Goal: Information Seeking & Learning: Learn about a topic

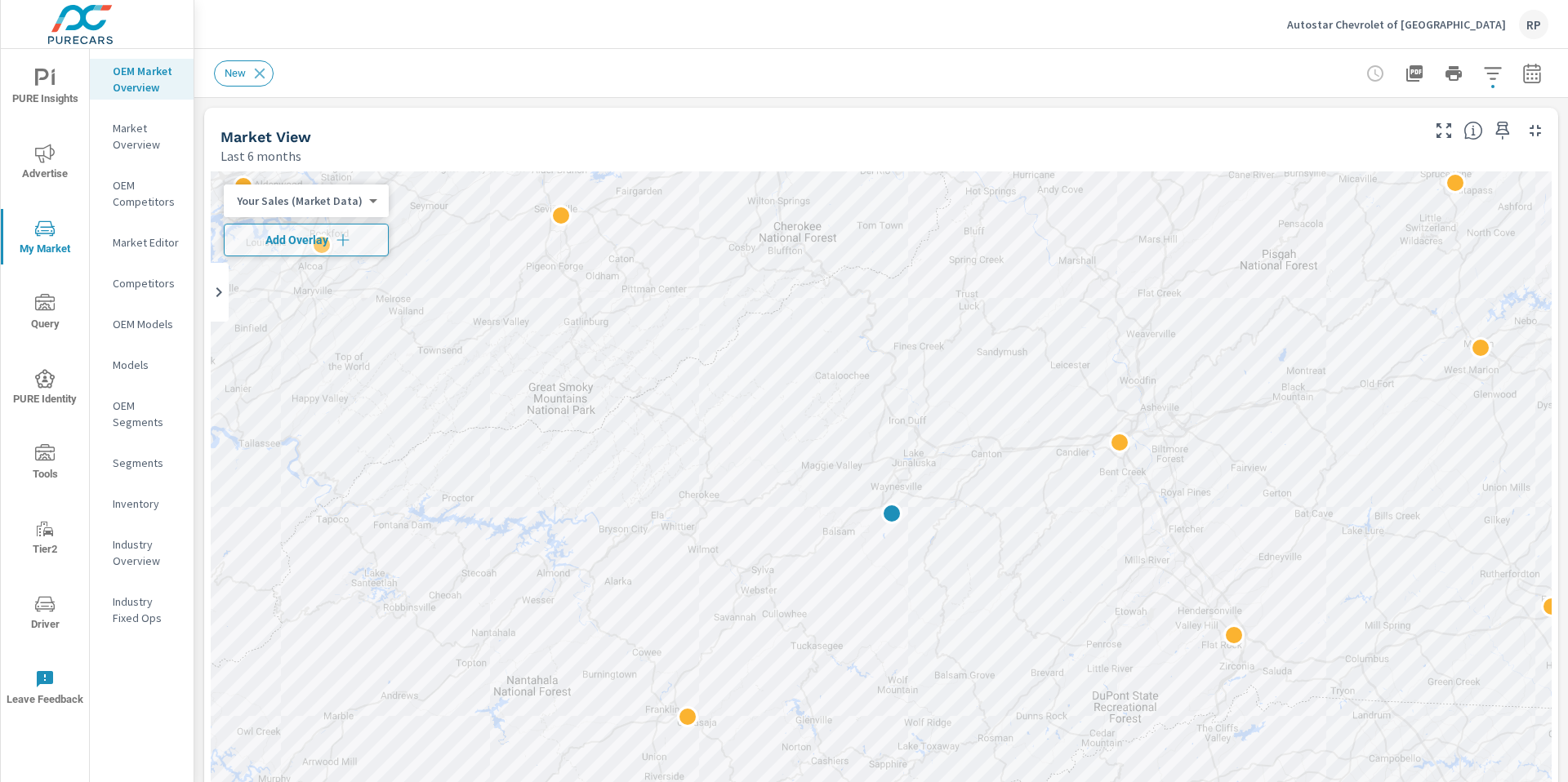
scroll to position [10, 0]
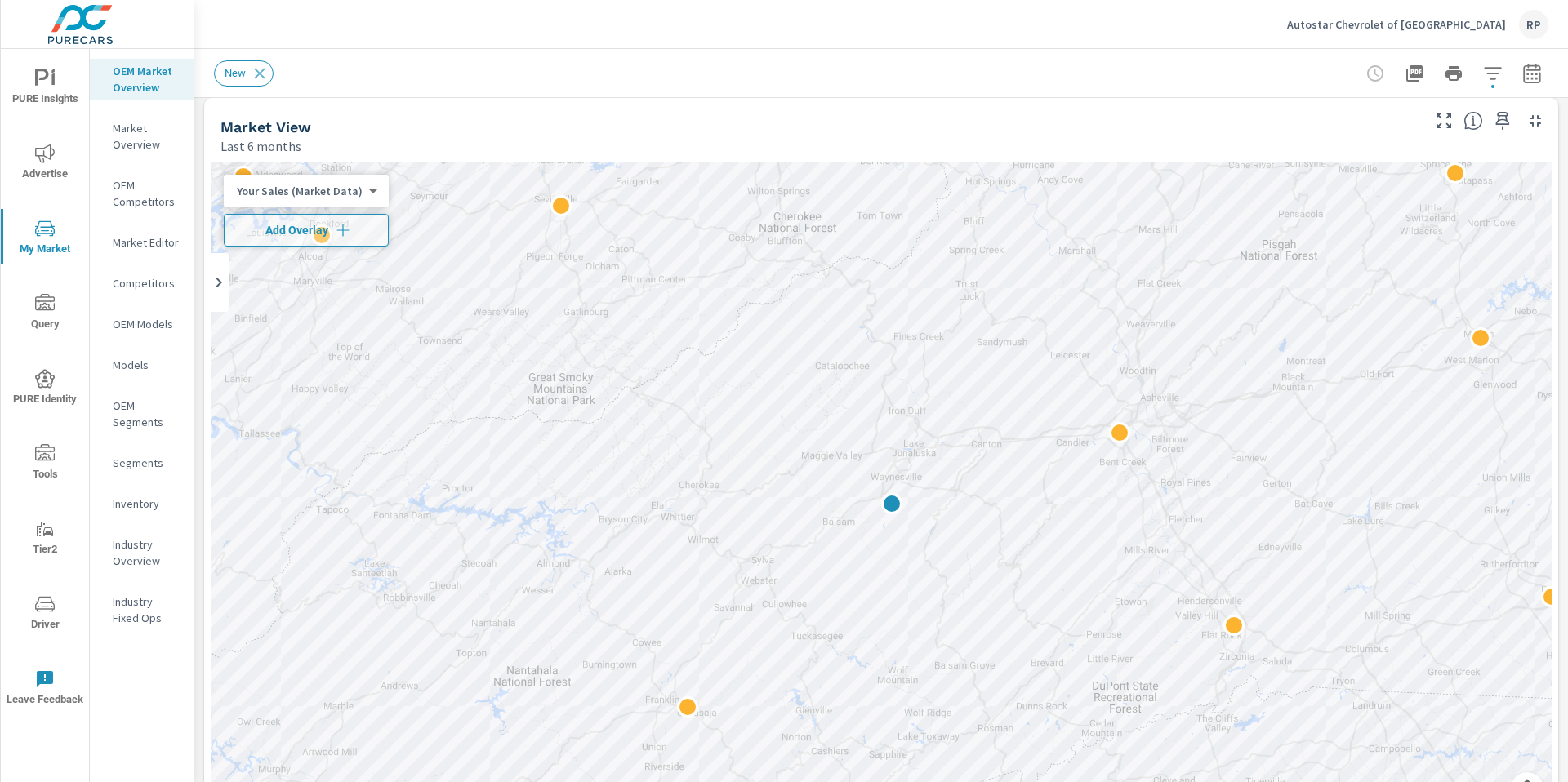
click at [1512, 24] on div "Autostar Chevrolet of Waynesville RP" at bounding box center [1418, 24] width 261 height 29
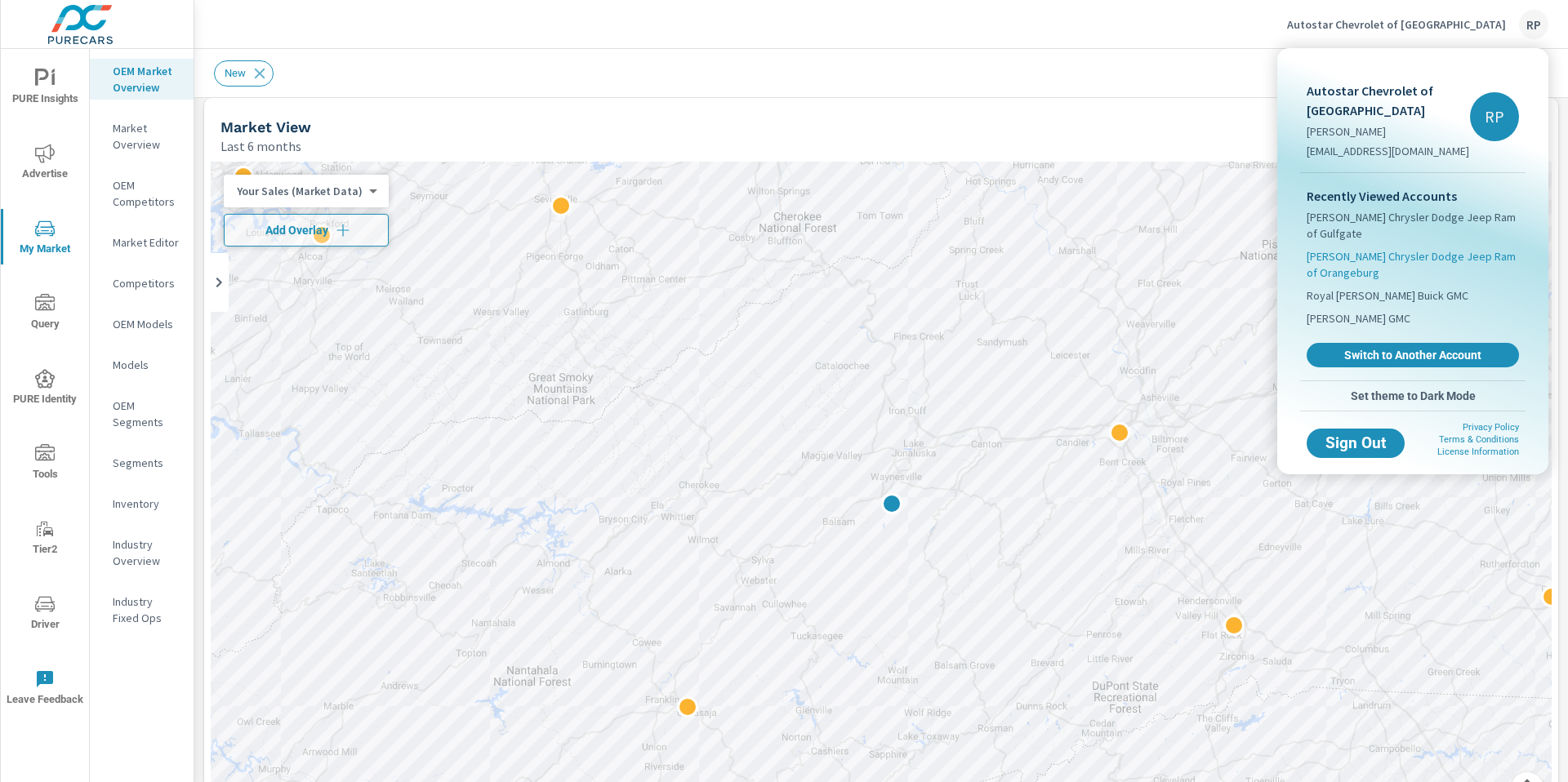
click at [1454, 248] on span "Tony T Chrysler Dodge Jeep Ram of Orangeburg" at bounding box center [1412, 264] width 213 height 33
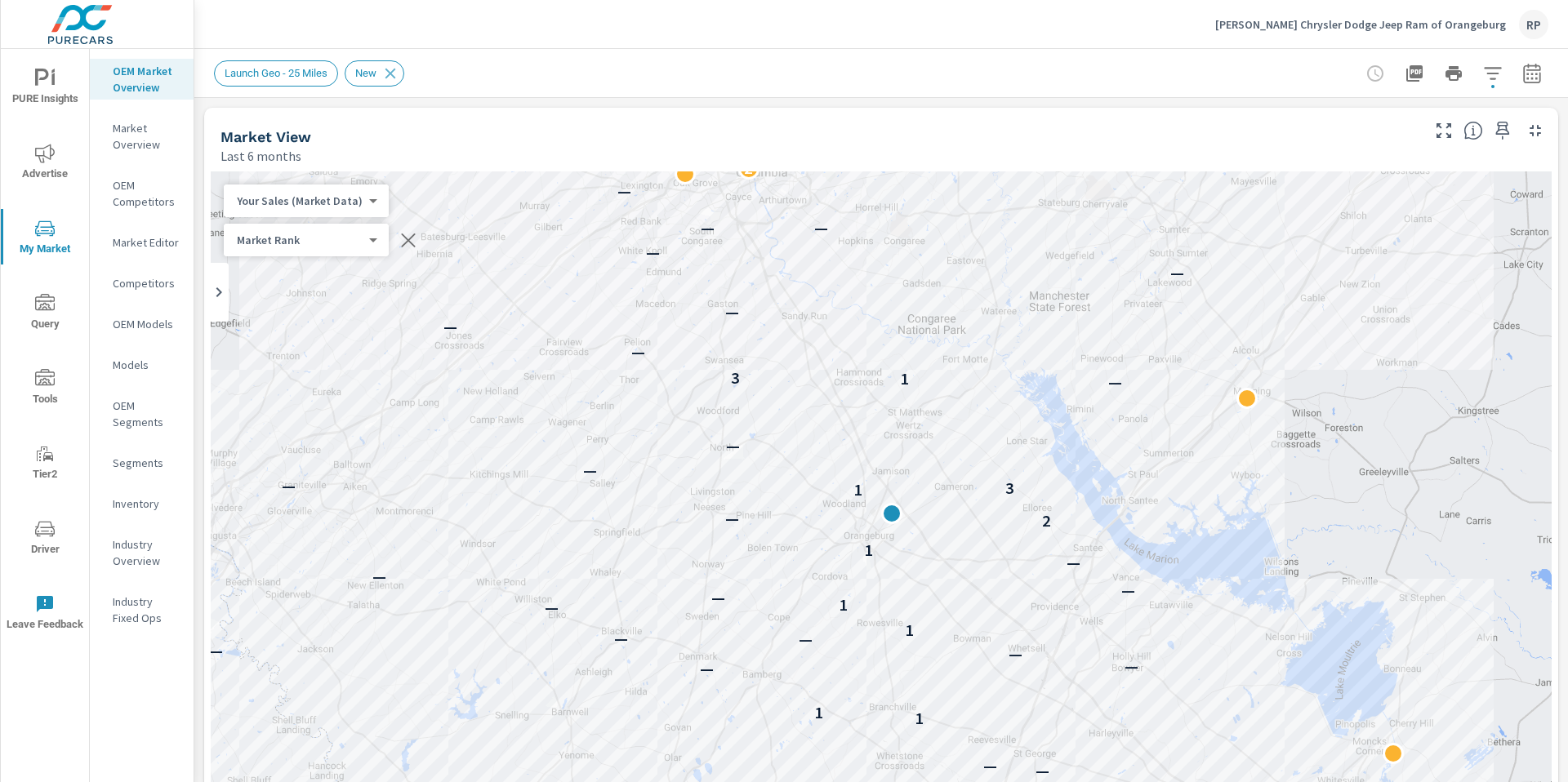
click at [64, 90] on span "PURE Insights" at bounding box center [45, 89] width 78 height 40
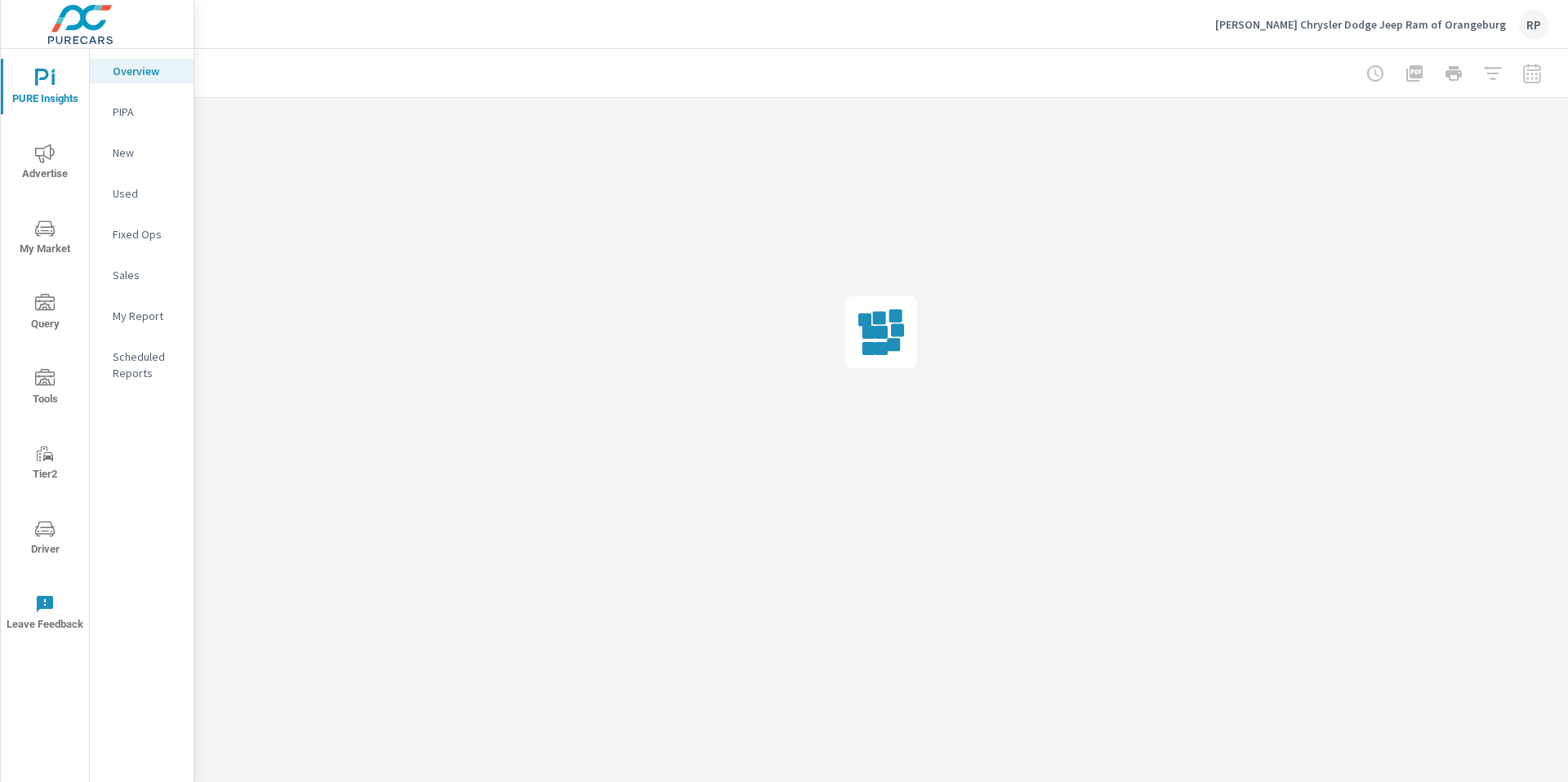
click at [43, 137] on button "Advertise" at bounding box center [45, 161] width 88 height 55
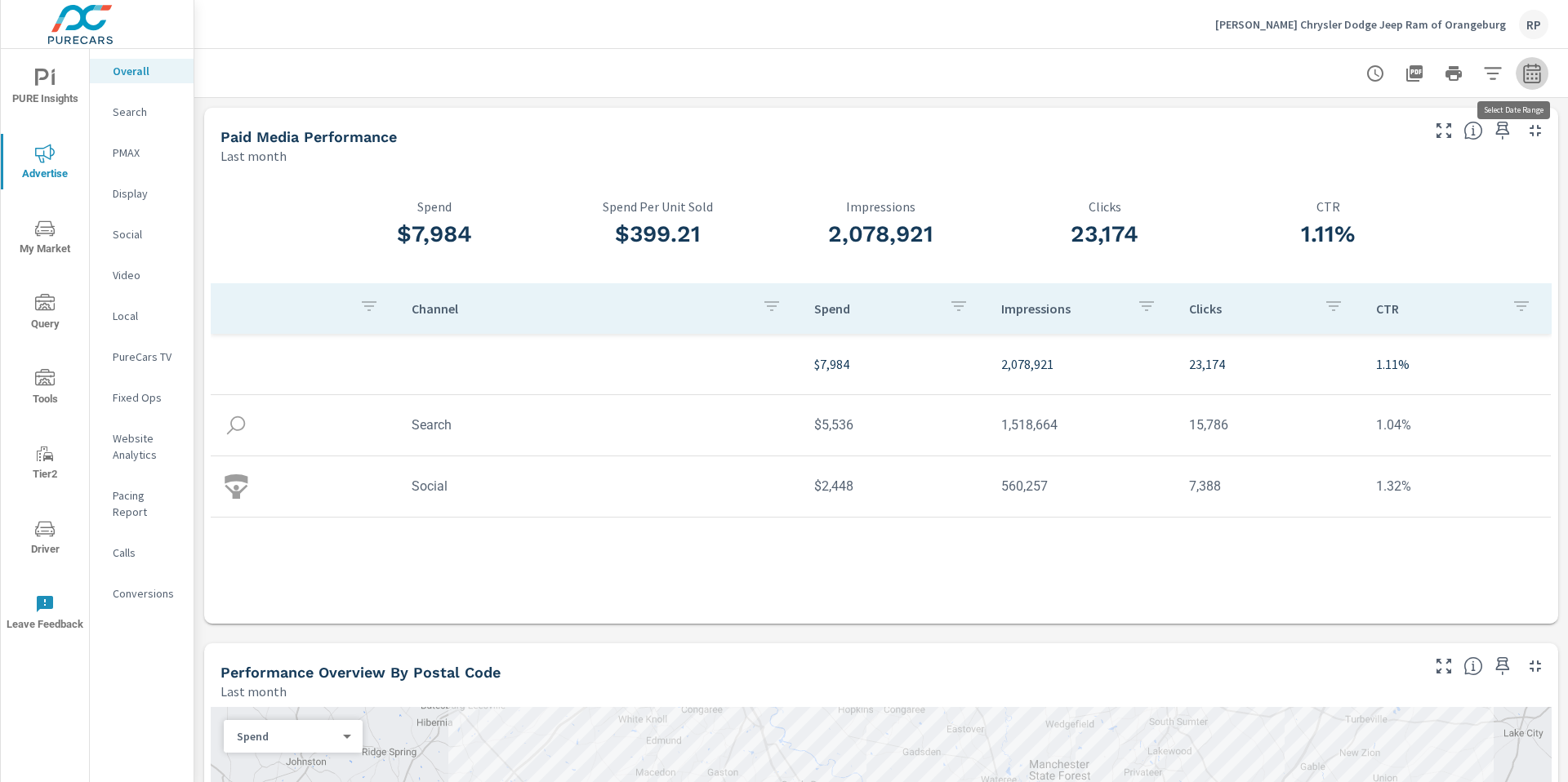
click at [1523, 71] on icon "button" at bounding box center [1531, 73] width 19 height 19
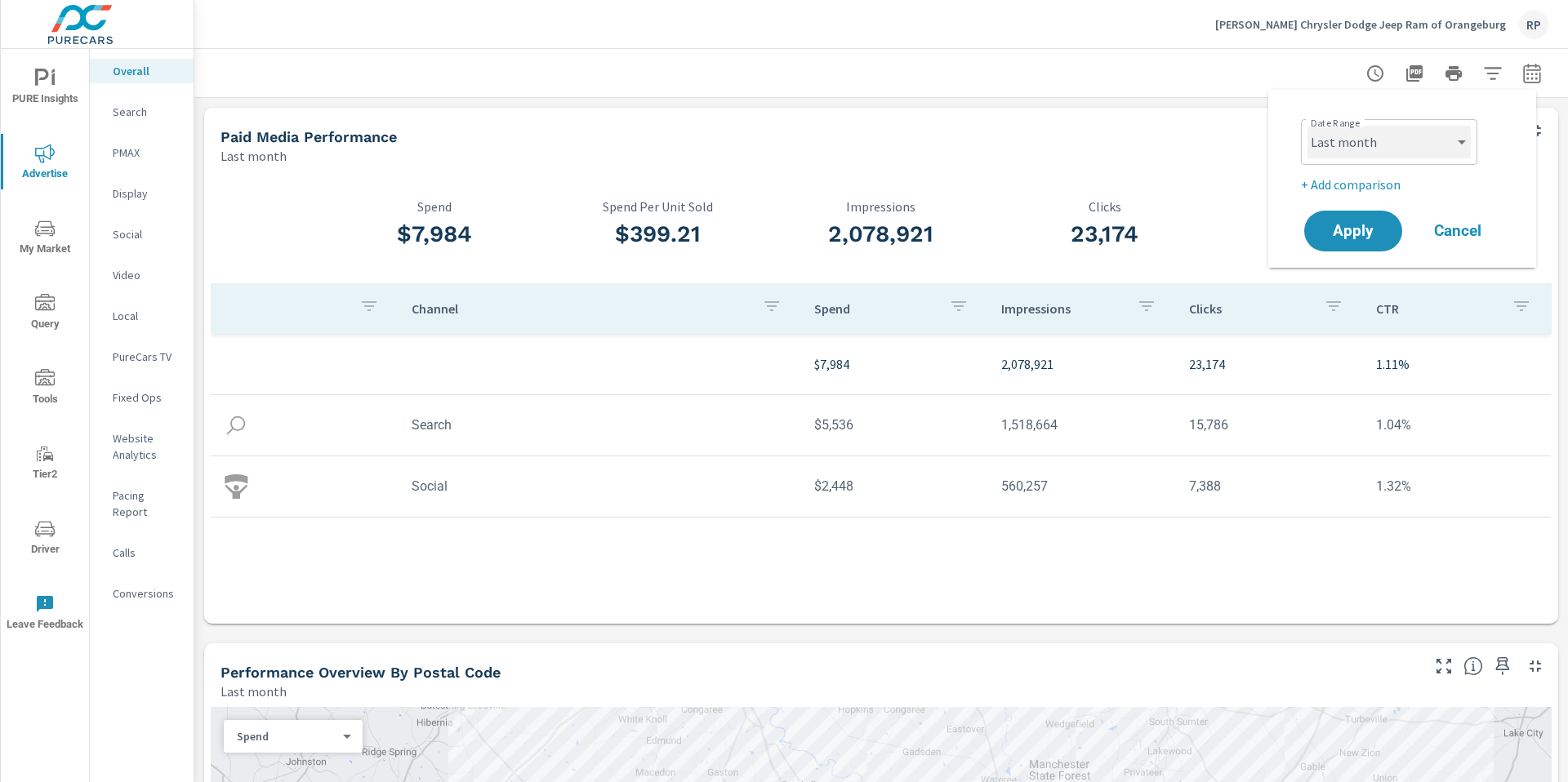
click at [1447, 134] on select "Custom Yesterday Last week Last 7 days Last 14 days Last 30 days Last 45 days L…" at bounding box center [1389, 142] width 163 height 33
click at [1307, 126] on select "Custom Yesterday Last week Last 7 days Last 14 days Last 30 days Last 45 days L…" at bounding box center [1389, 142] width 163 height 33
select select "Month to date"
click at [1368, 183] on p "+ Add comparison" at bounding box center [1405, 184] width 209 height 19
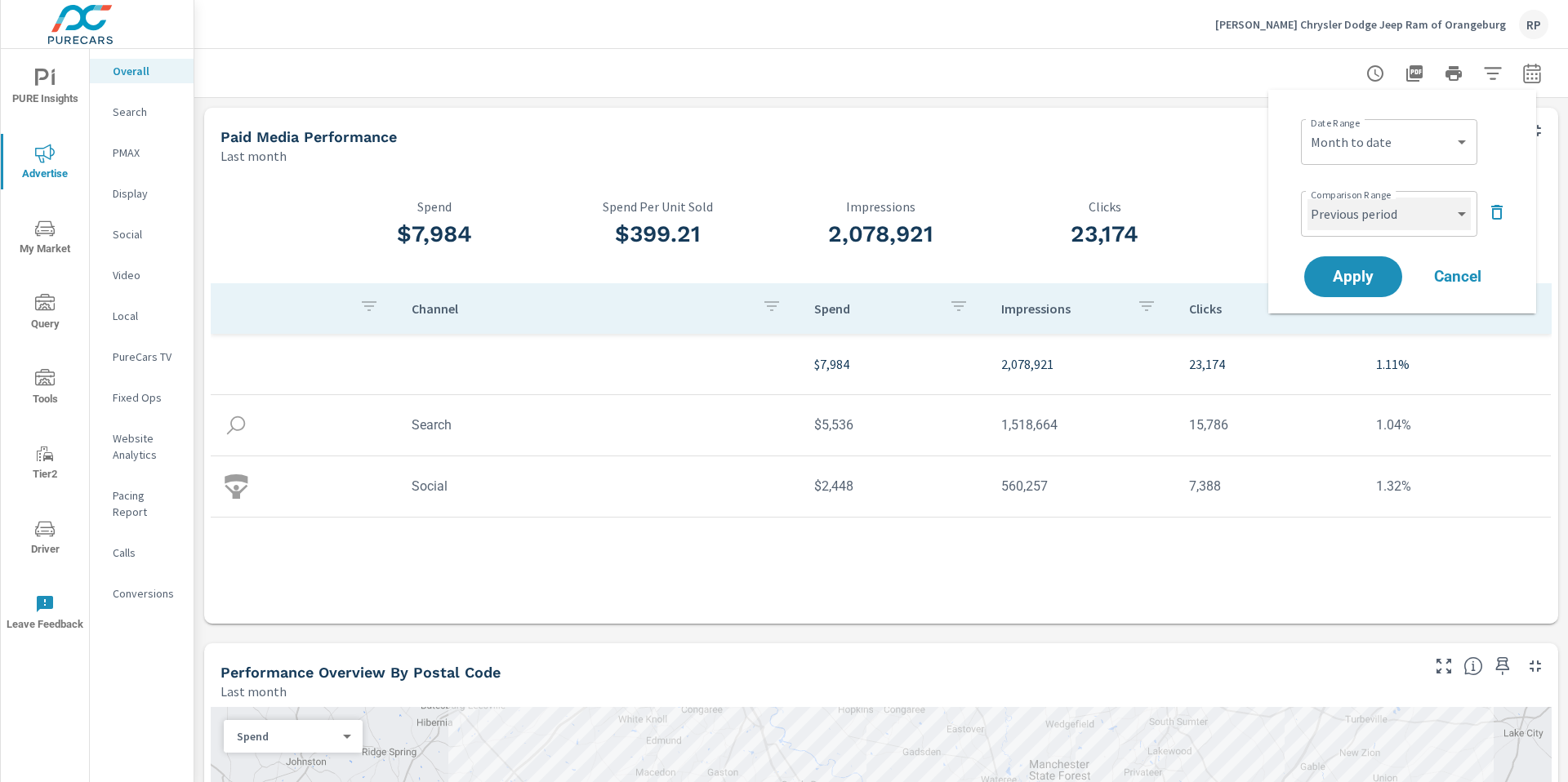
click at [1375, 217] on select "Custom Previous period Previous month Previous year" at bounding box center [1389, 214] width 163 height 33
click at [1307, 198] on select "Custom Previous period Previous month Previous year" at bounding box center [1389, 214] width 163 height 33
select select "custom"
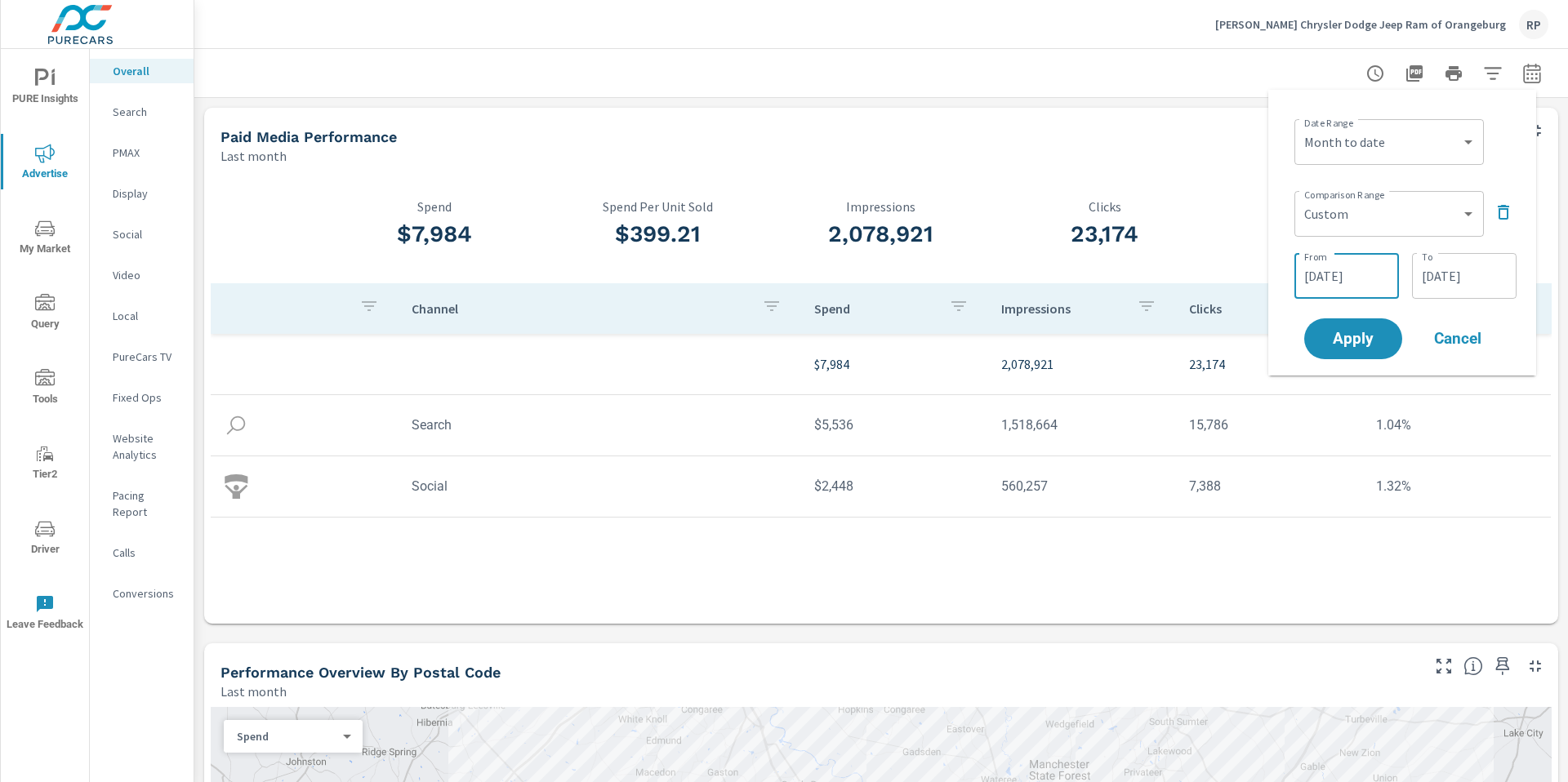
click at [1355, 260] on input "08/02/2025" at bounding box center [1346, 276] width 92 height 33
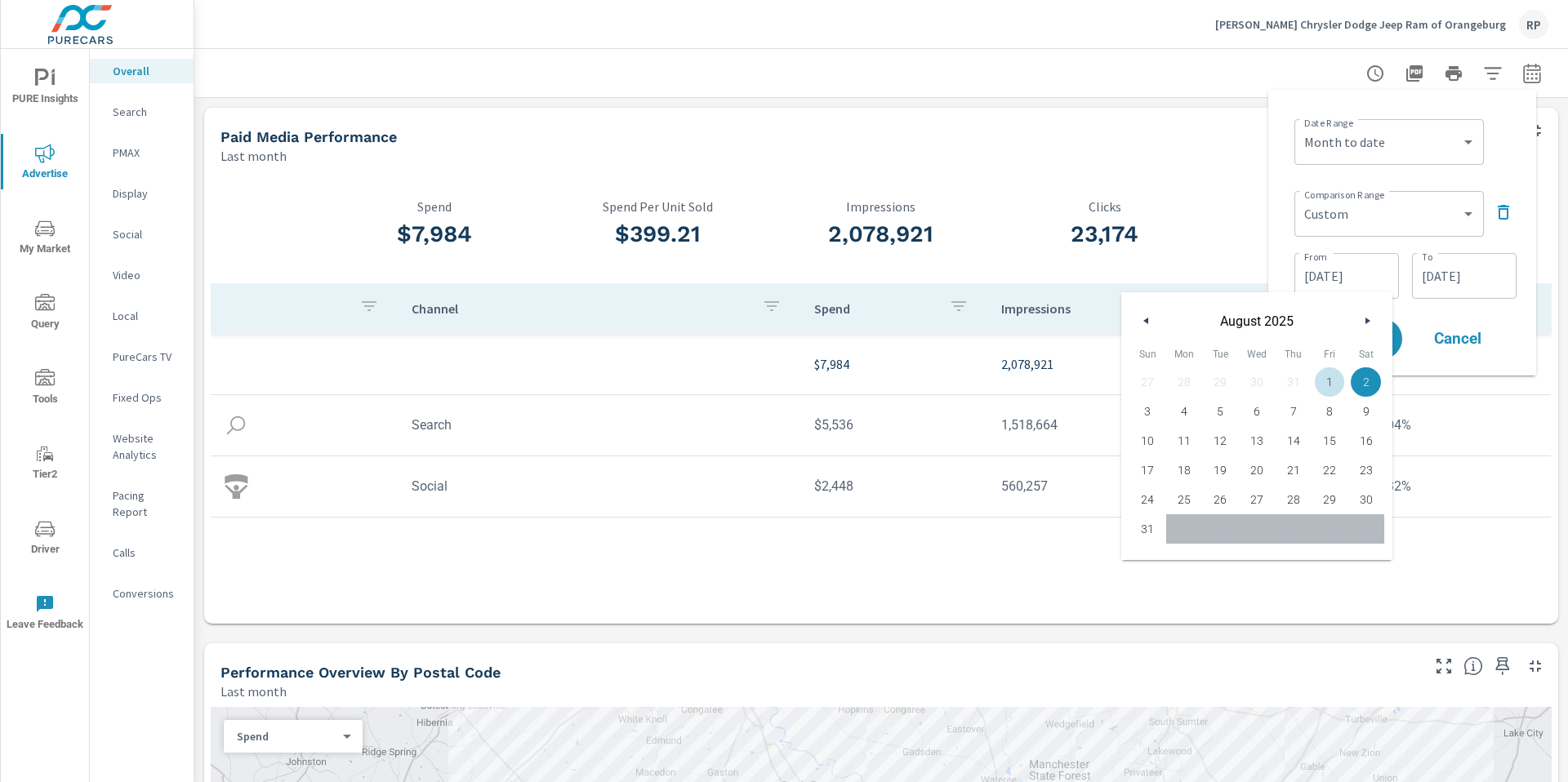
click at [1327, 372] on span "1" at bounding box center [1330, 382] width 37 height 21
type input "08/01/2025"
click at [1486, 283] on input "08/31/2025" at bounding box center [1464, 276] width 92 height 33
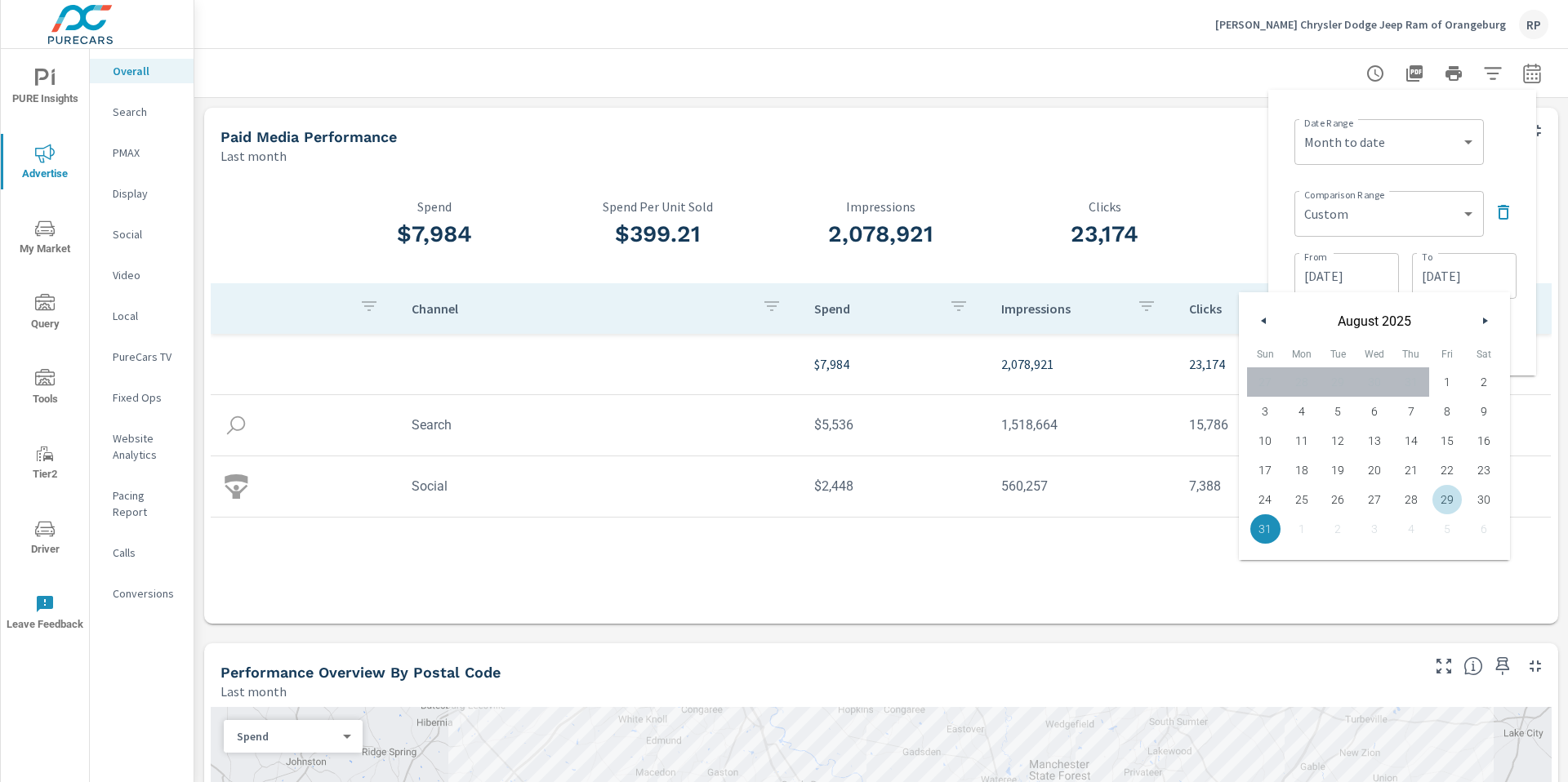
click at [1442, 490] on span "29" at bounding box center [1448, 499] width 37 height 21
type input "08/29/2025"
click at [1504, 154] on div "Date Range Custom Yesterday Last week Last 7 days Last 14 days Last 30 days Las…" at bounding box center [1405, 140] width 222 height 55
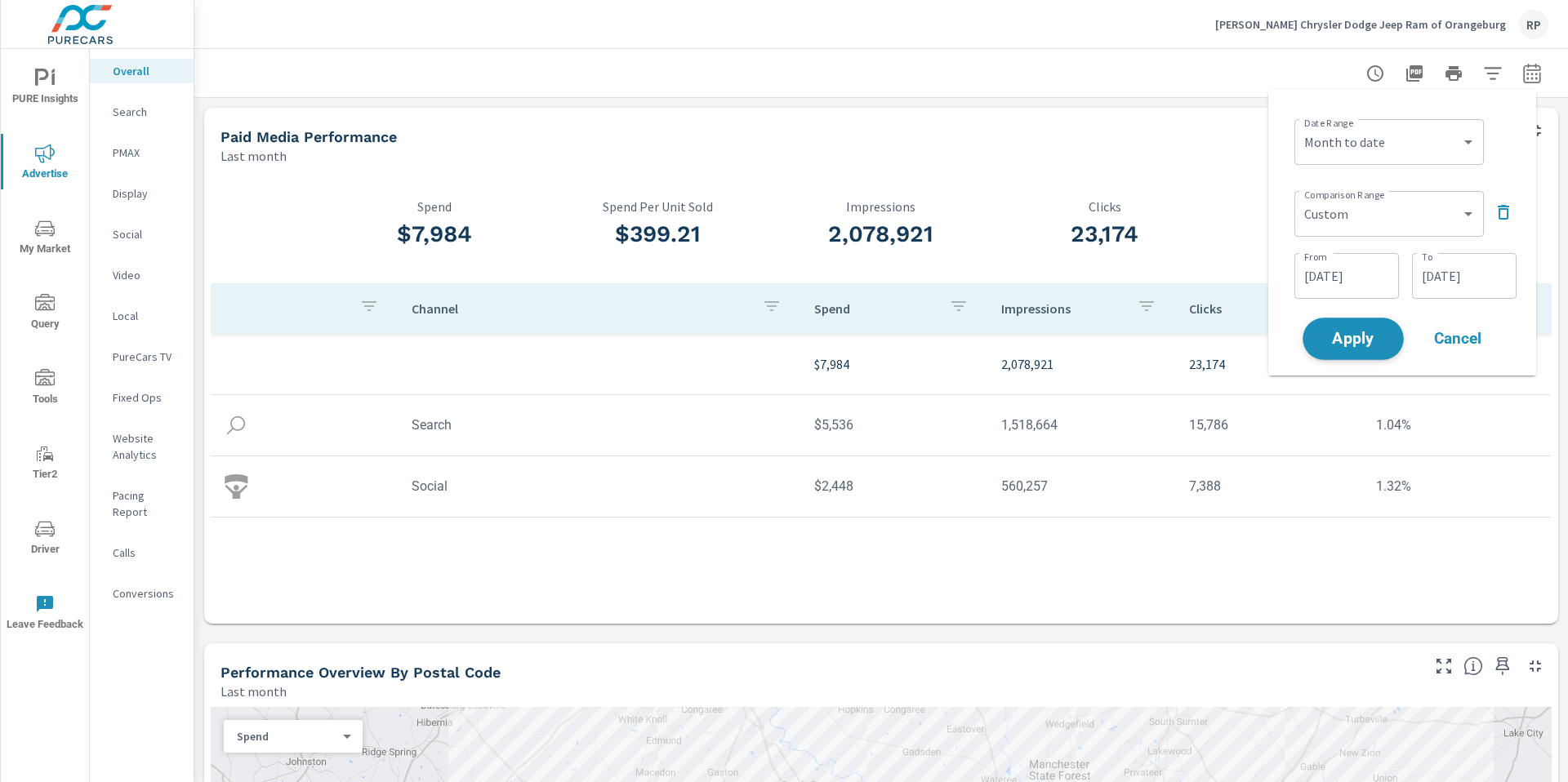
click at [1375, 334] on button "Apply" at bounding box center [1353, 339] width 101 height 43
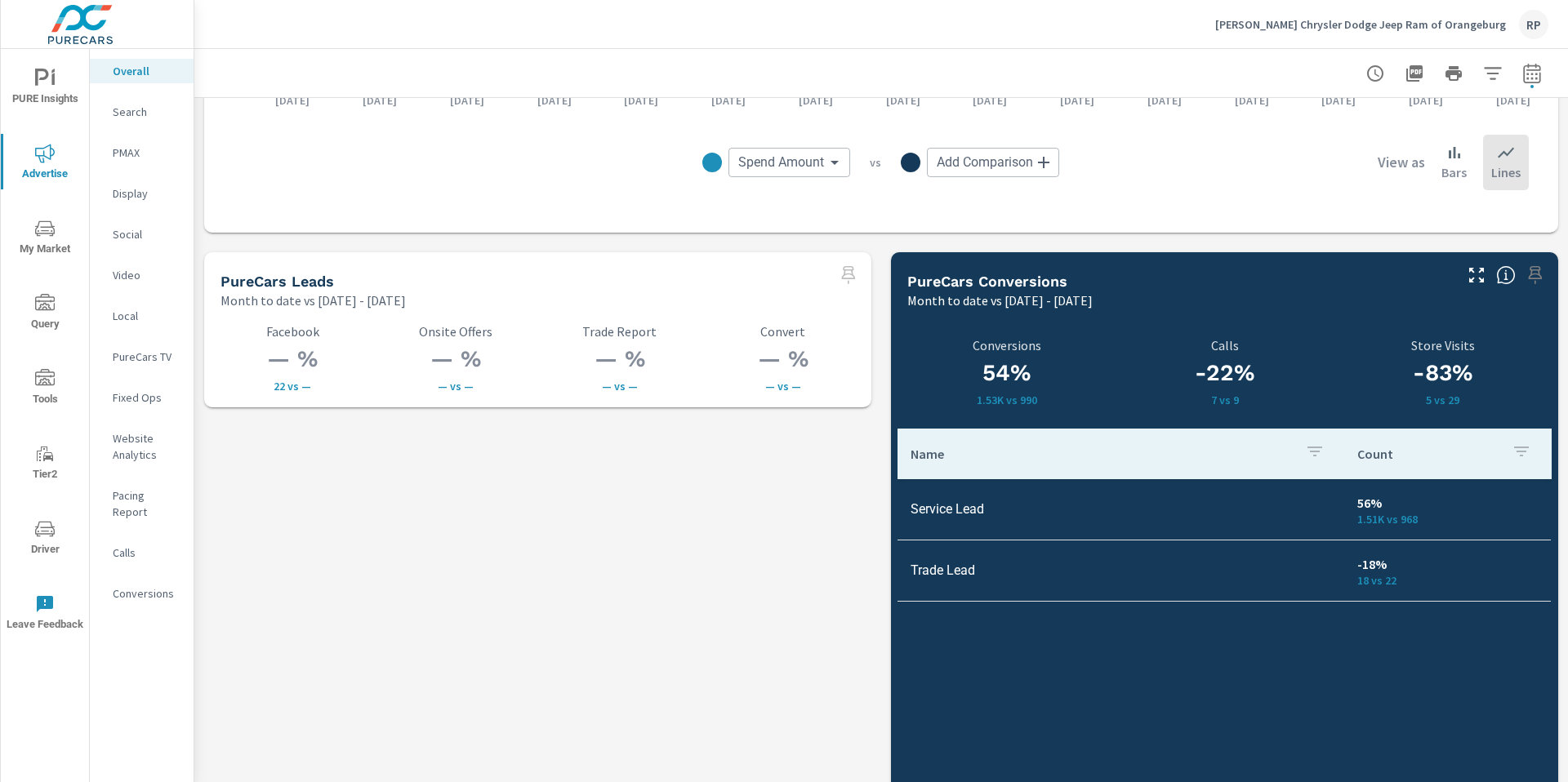
scroll to position [1973, 0]
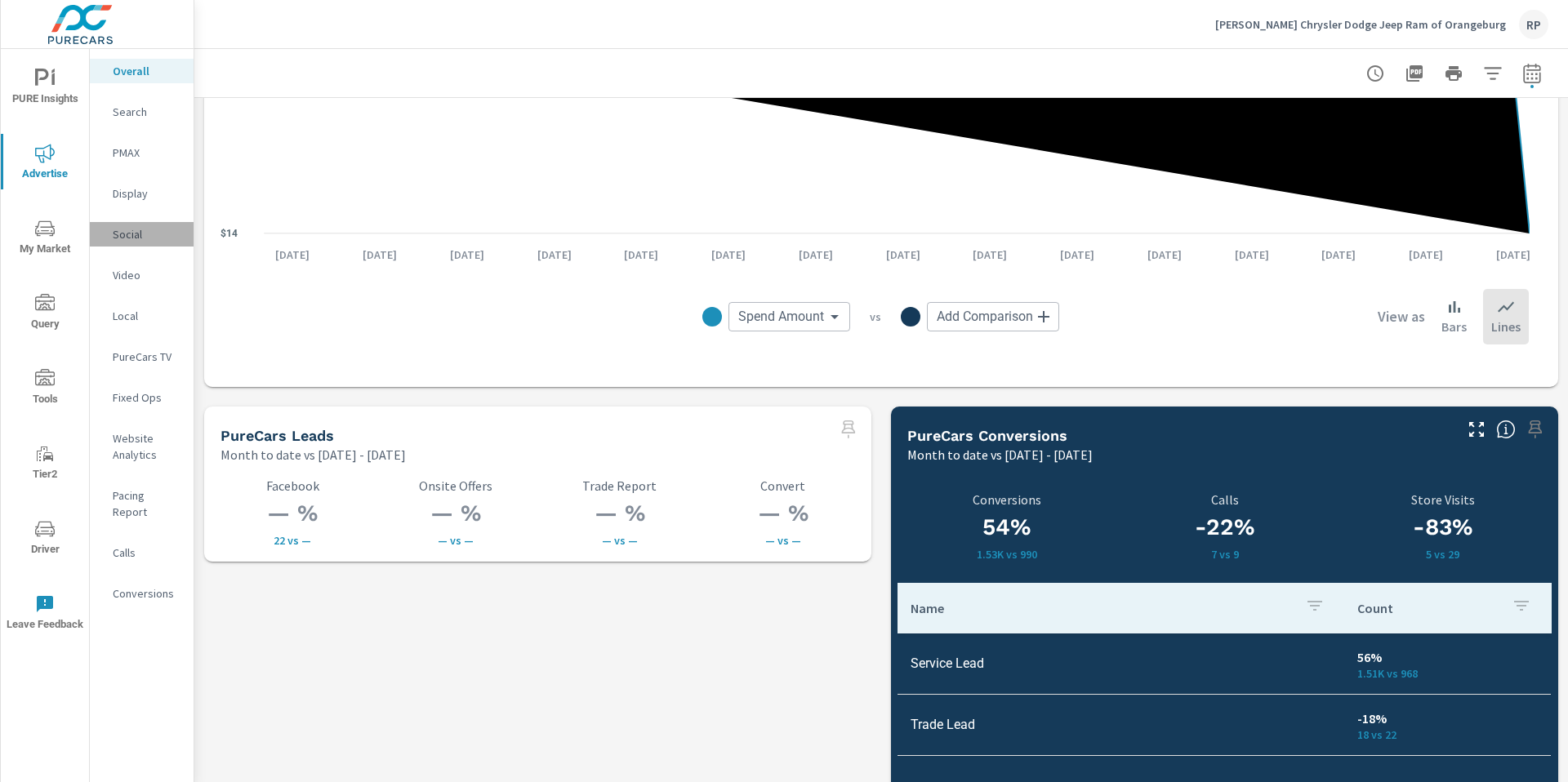
click at [124, 228] on p "Social" at bounding box center [146, 234] width 68 height 16
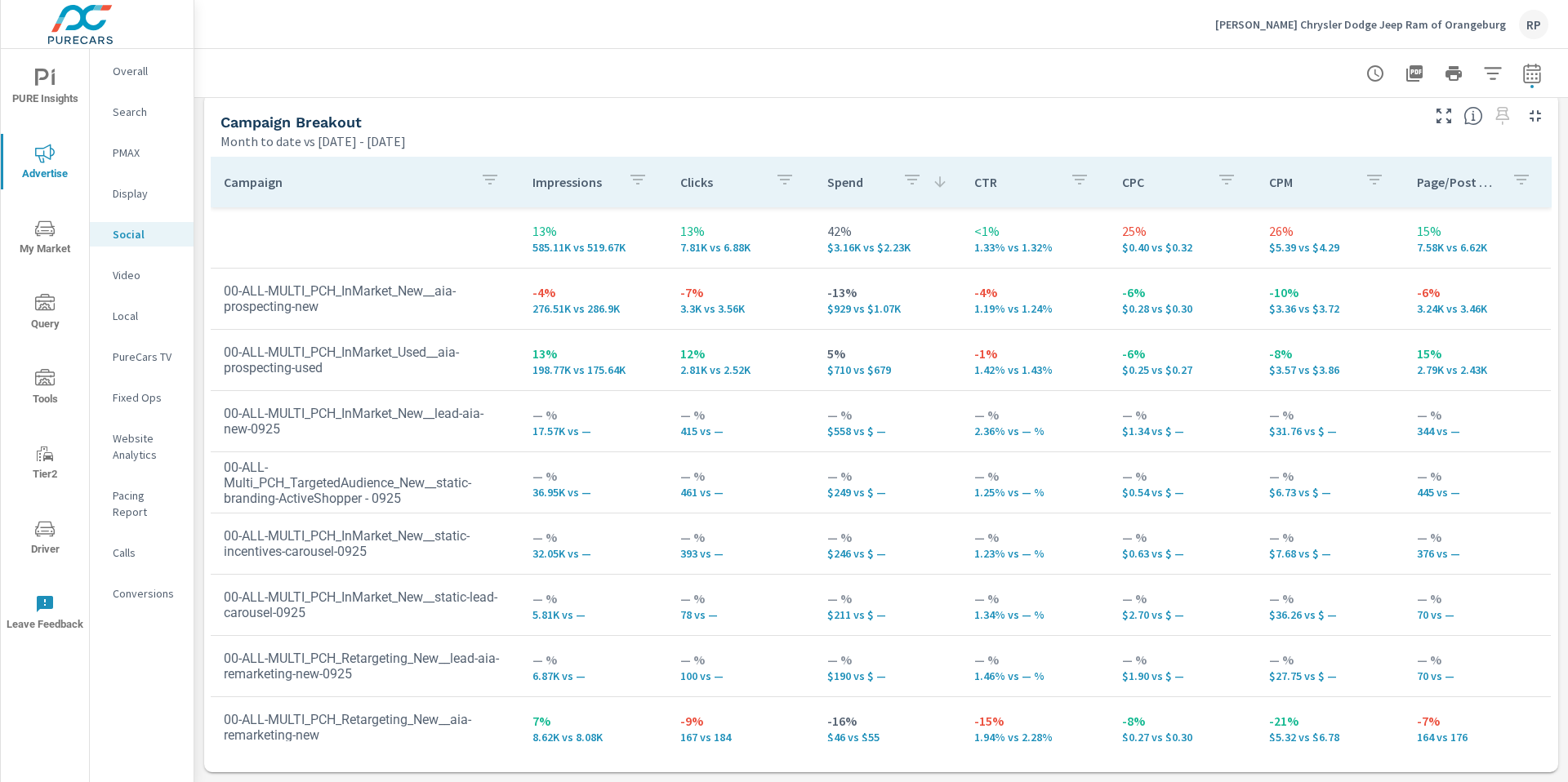
scroll to position [714, 0]
click at [50, 235] on icon "nav menu" at bounding box center [45, 228] width 19 height 19
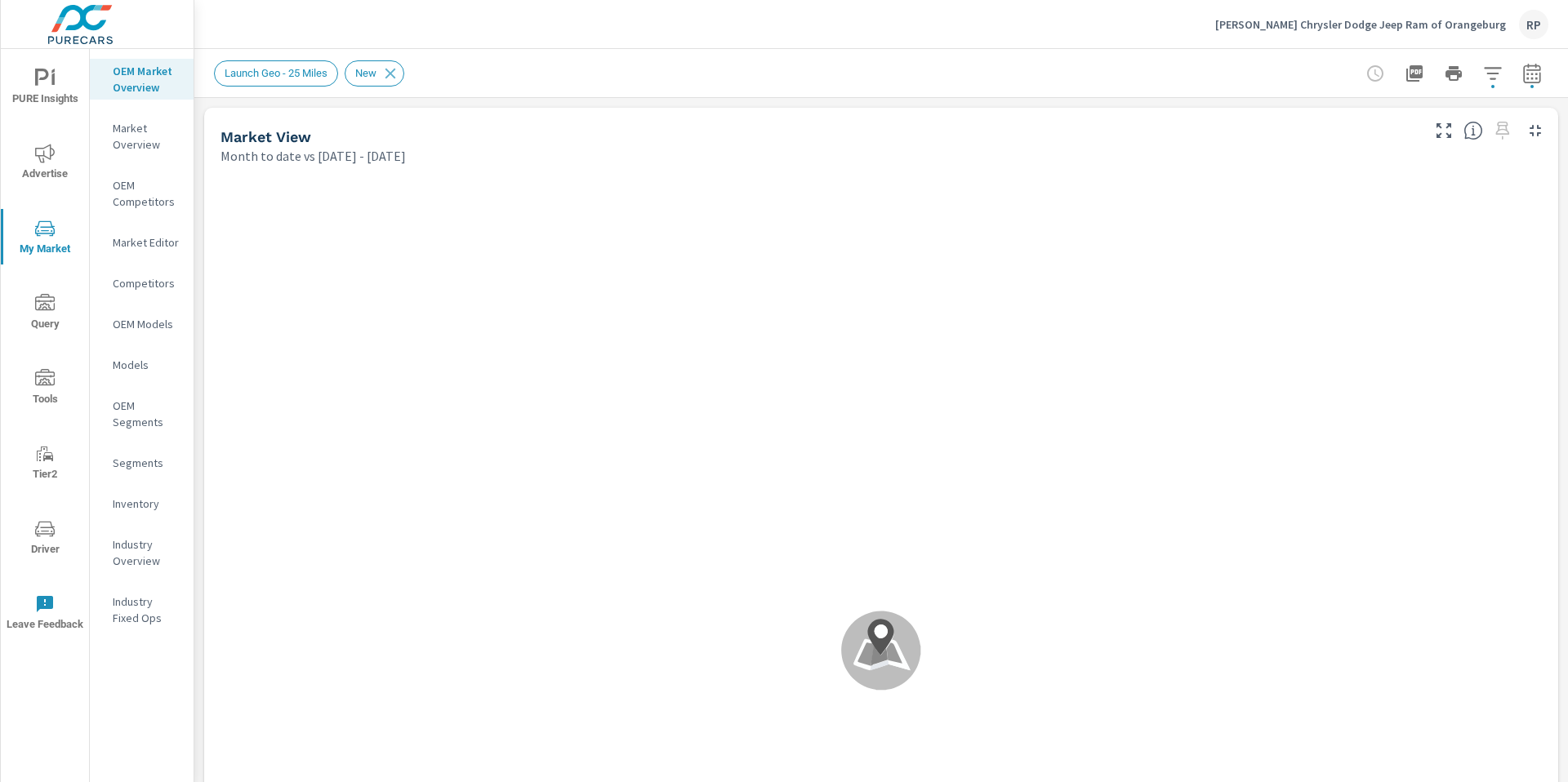
click at [146, 504] on p "Inventory" at bounding box center [146, 504] width 68 height 16
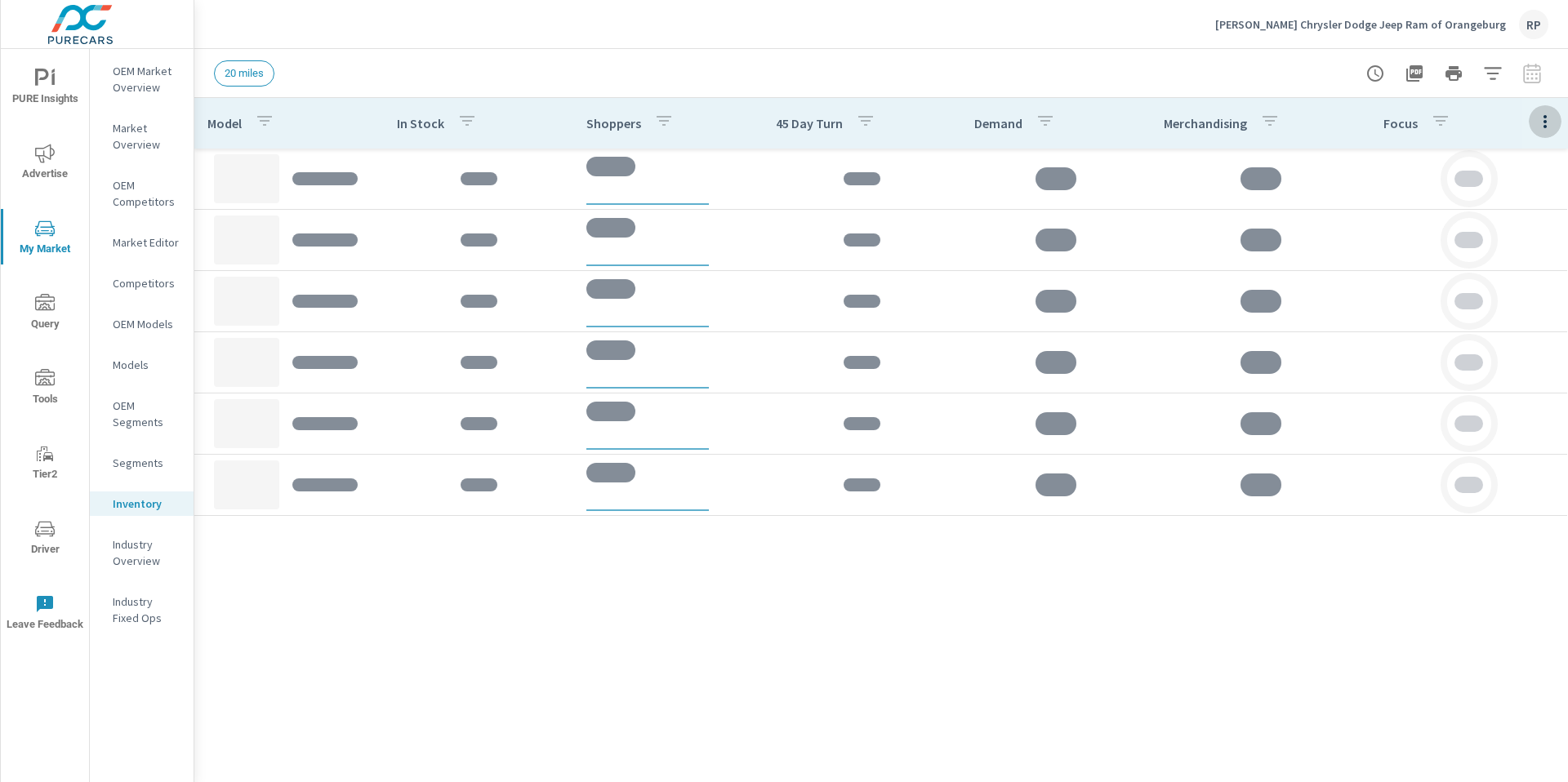
click at [1545, 128] on icon "button" at bounding box center [1545, 122] width 3 height 13
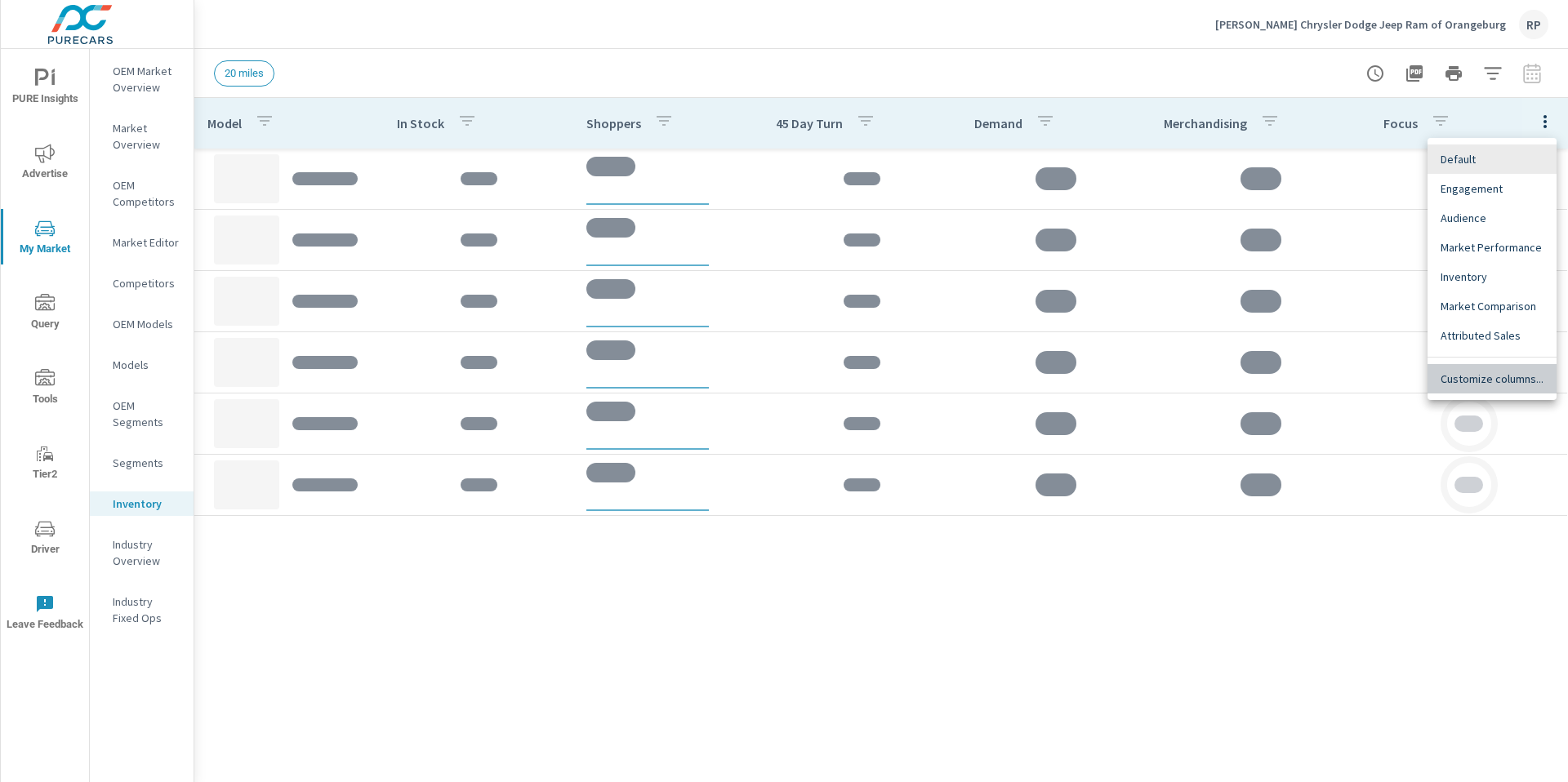
click at [1494, 379] on span "Customize columns..." at bounding box center [1491, 378] width 103 height 16
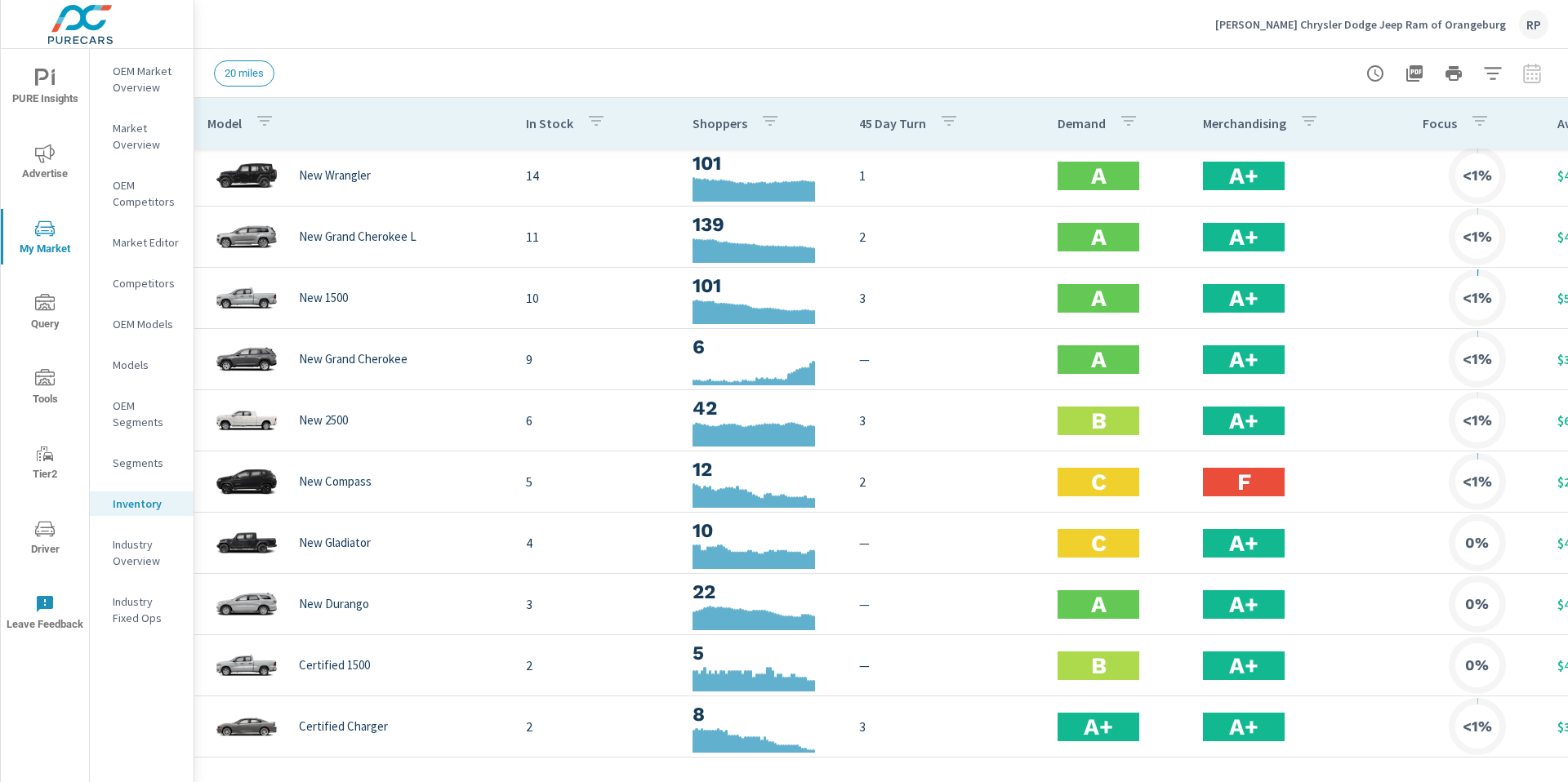
scroll to position [3, 216]
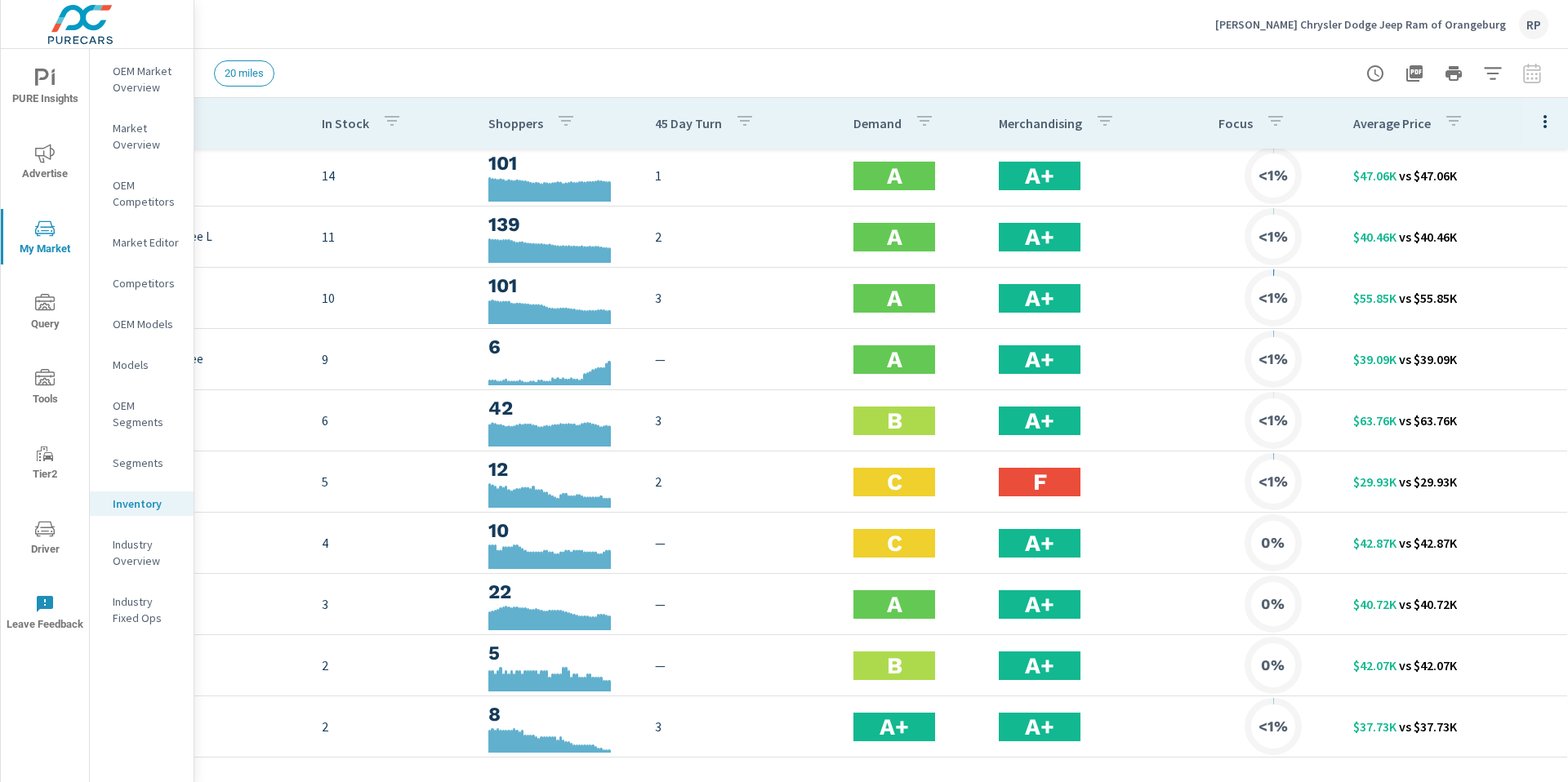
click at [1535, 119] on icon "button" at bounding box center [1544, 121] width 19 height 19
click at [1512, 382] on span "Customize columns..." at bounding box center [1491, 378] width 103 height 16
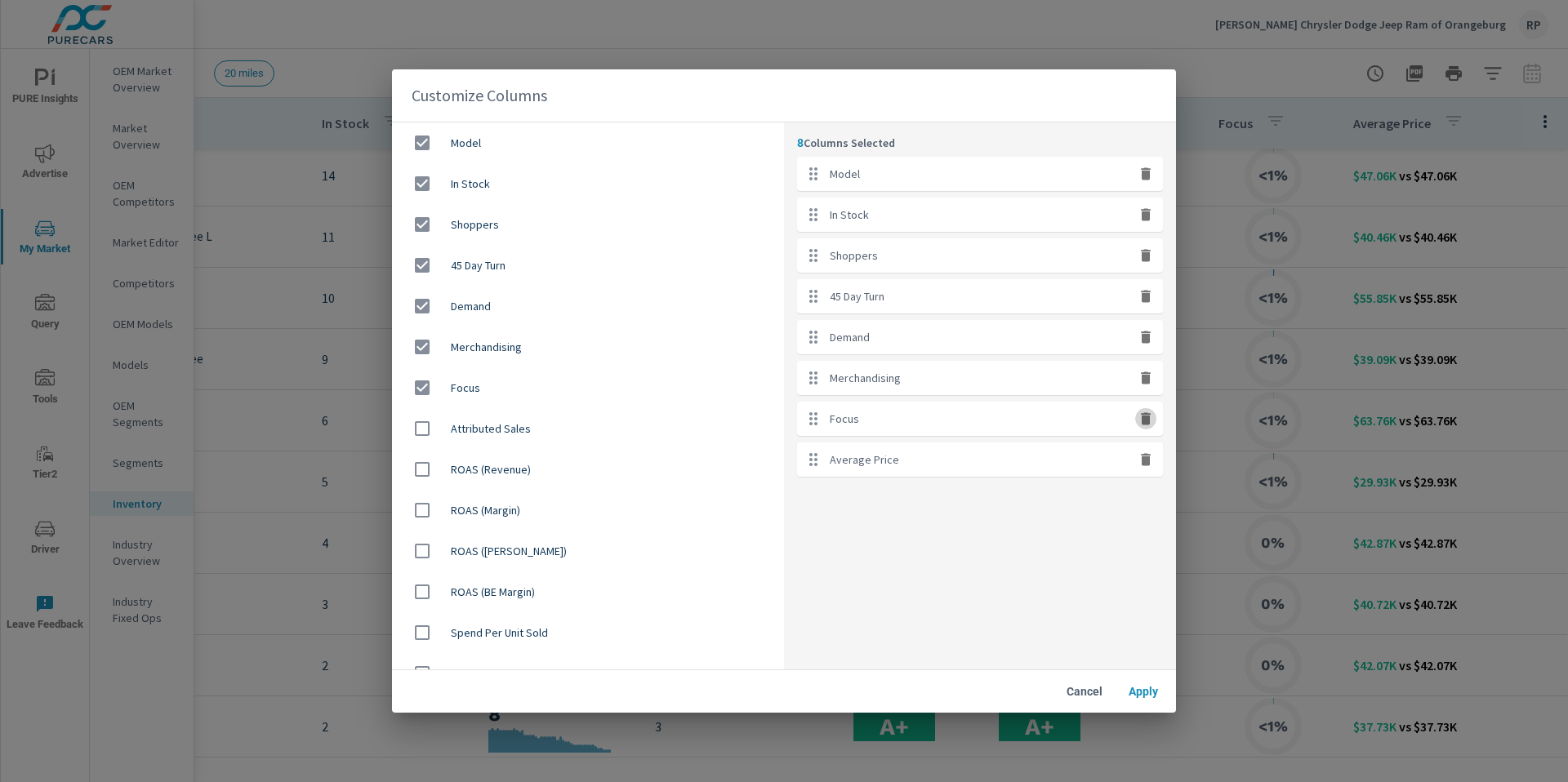
click at [1149, 413] on icon "button" at bounding box center [1146, 418] width 10 height 13
checkbox input "false"
click at [1141, 300] on icon "button" at bounding box center [1145, 296] width 16 height 16
checkbox input "false"
drag, startPoint x: 1132, startPoint y: 695, endPoint x: 1125, endPoint y: 684, distance: 13.0
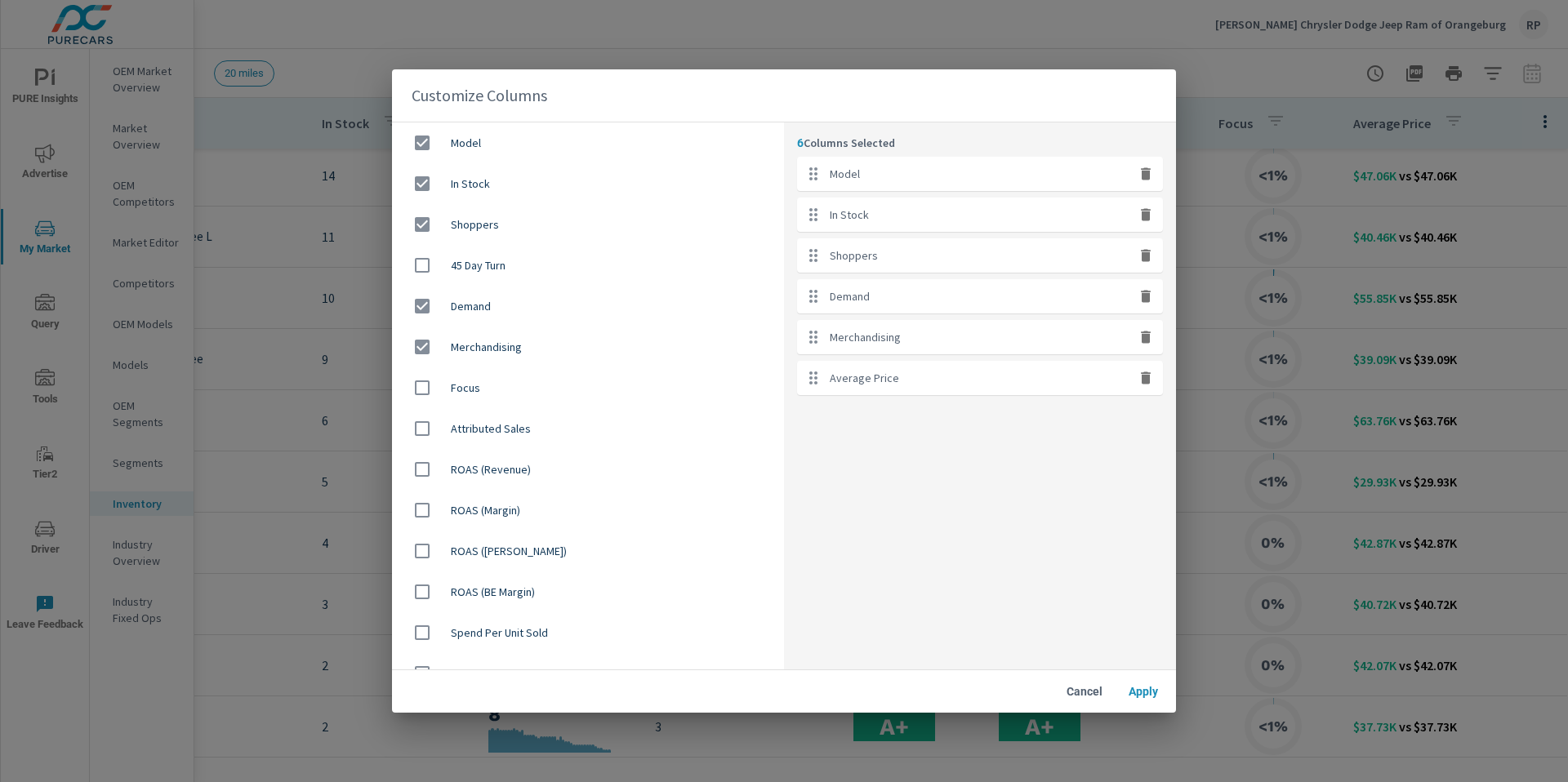
click at [1132, 694] on span "Apply" at bounding box center [1143, 691] width 40 height 14
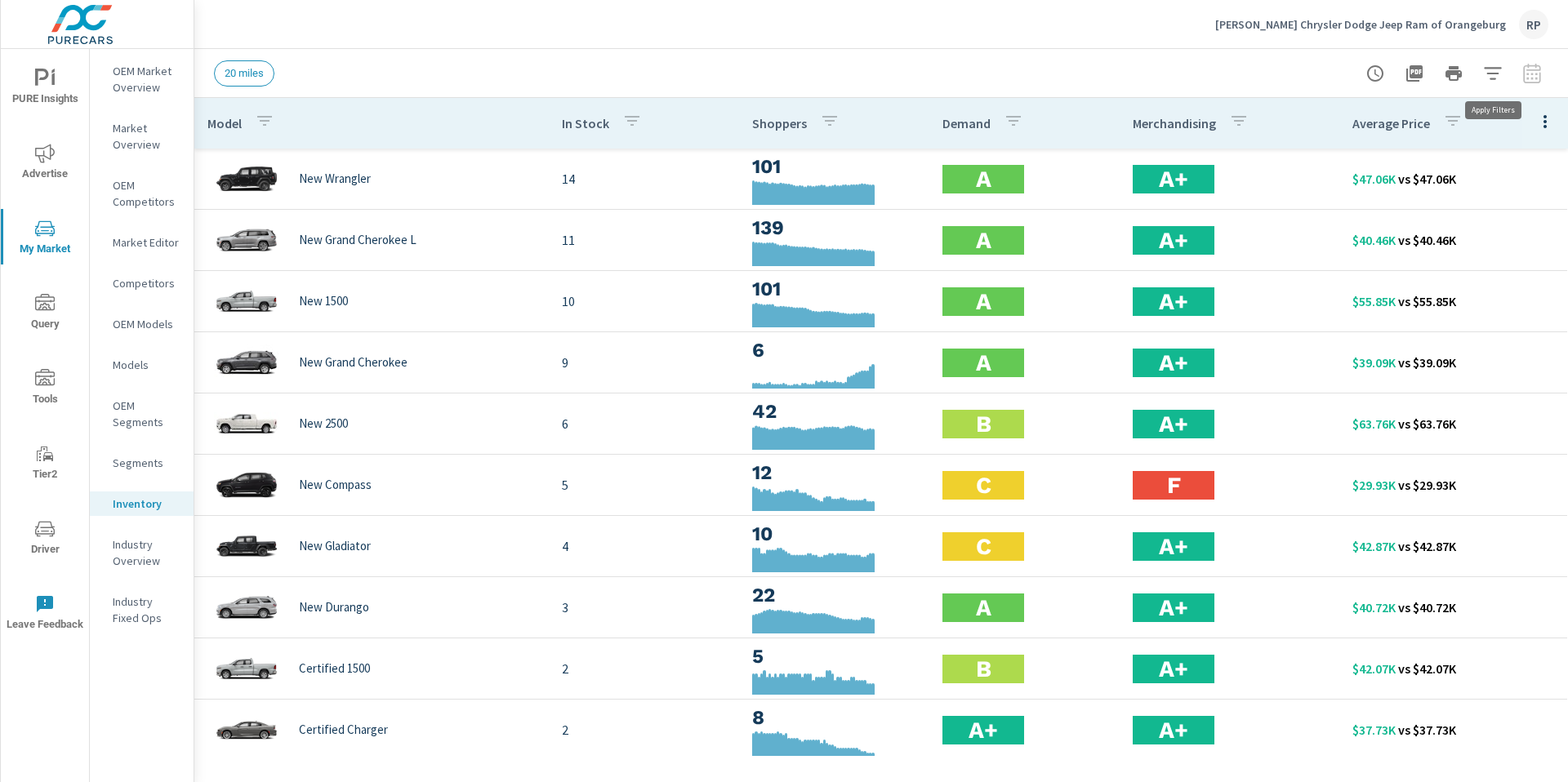
click at [1486, 71] on icon "button" at bounding box center [1492, 73] width 19 height 19
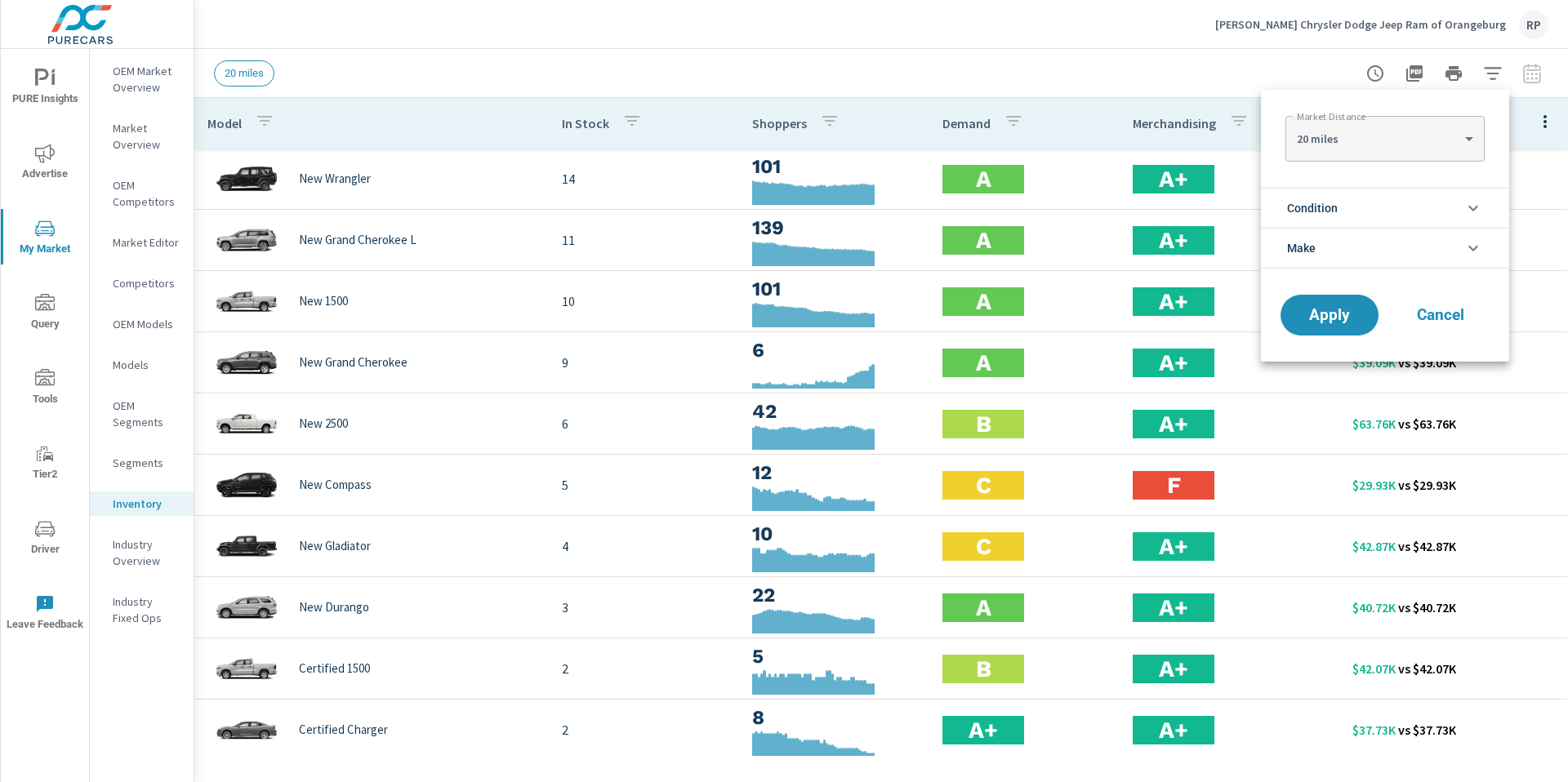
click at [1396, 133] on body "PURE Insights Advertise My Market Query Tools Tier2 Driver Leave Feedback OEM M…" at bounding box center [784, 400] width 1568 height 800
click at [1396, 193] on li "40 miles" at bounding box center [1385, 191] width 198 height 26
type Distance "40"
click at [1338, 320] on span "Apply" at bounding box center [1329, 315] width 67 height 15
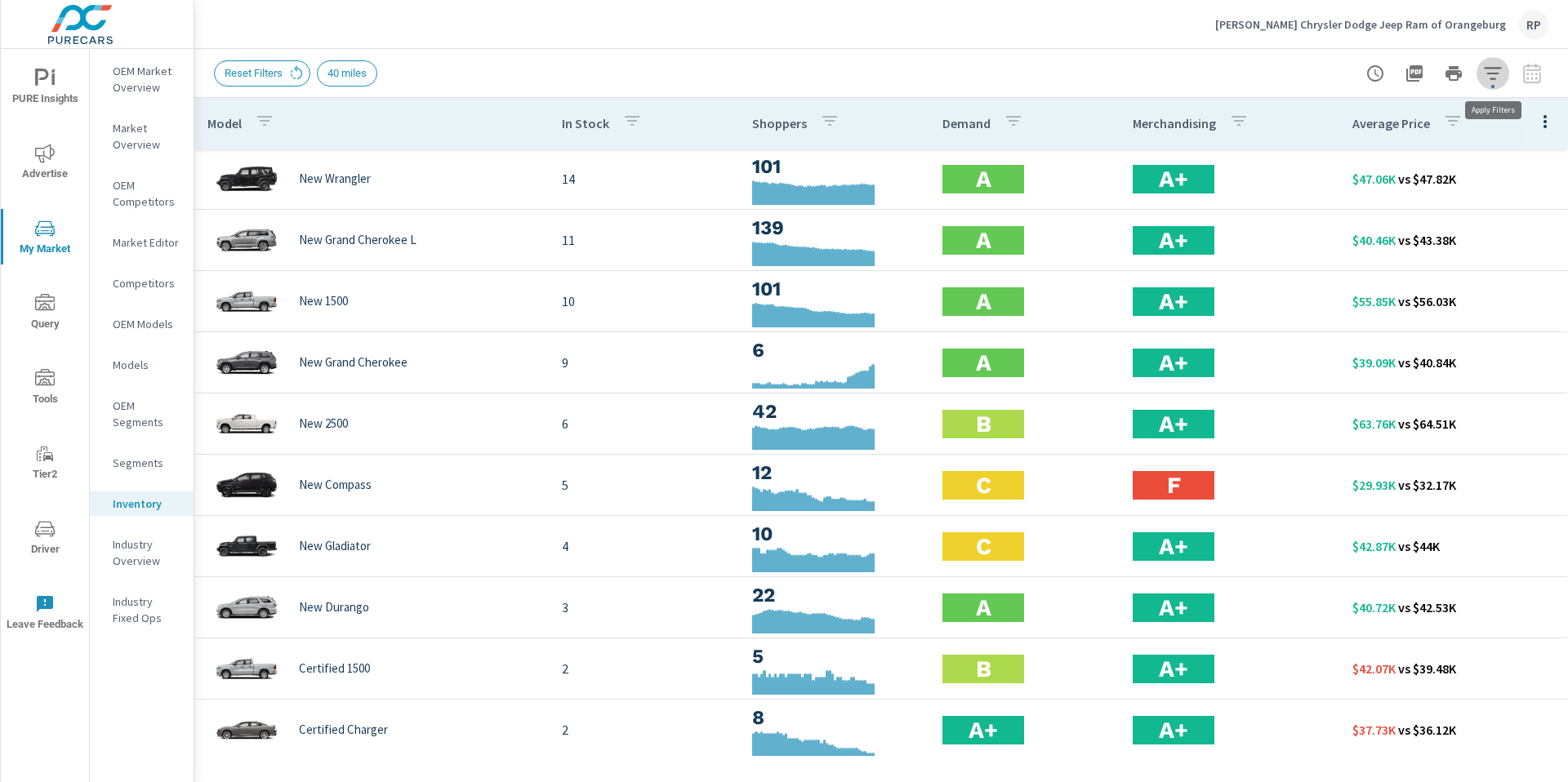
click at [1488, 80] on icon "button" at bounding box center [1492, 73] width 19 height 19
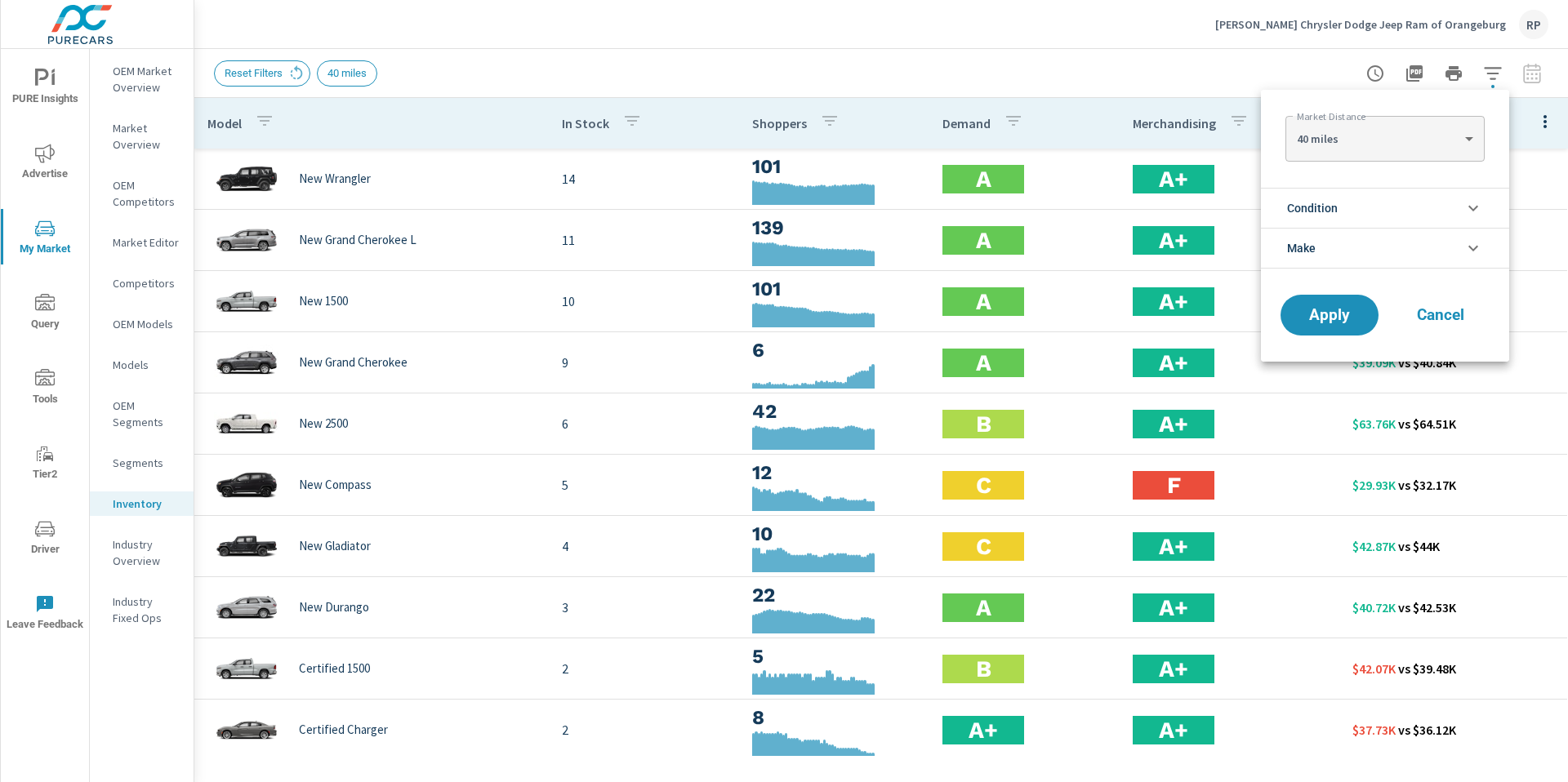
click at [1109, 46] on div at bounding box center [784, 391] width 1568 height 782
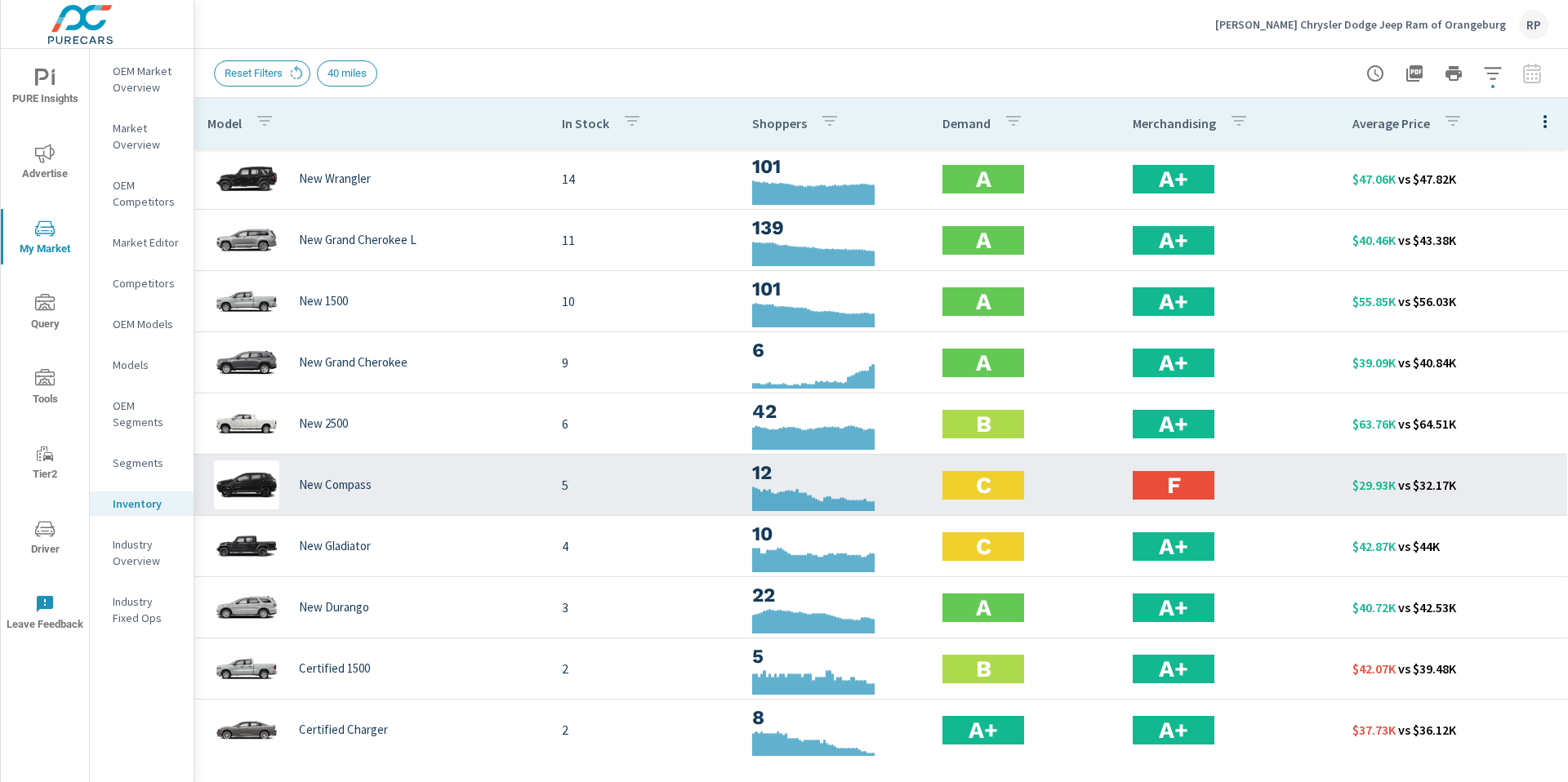
click at [337, 490] on p "New Compass" at bounding box center [335, 484] width 72 height 14
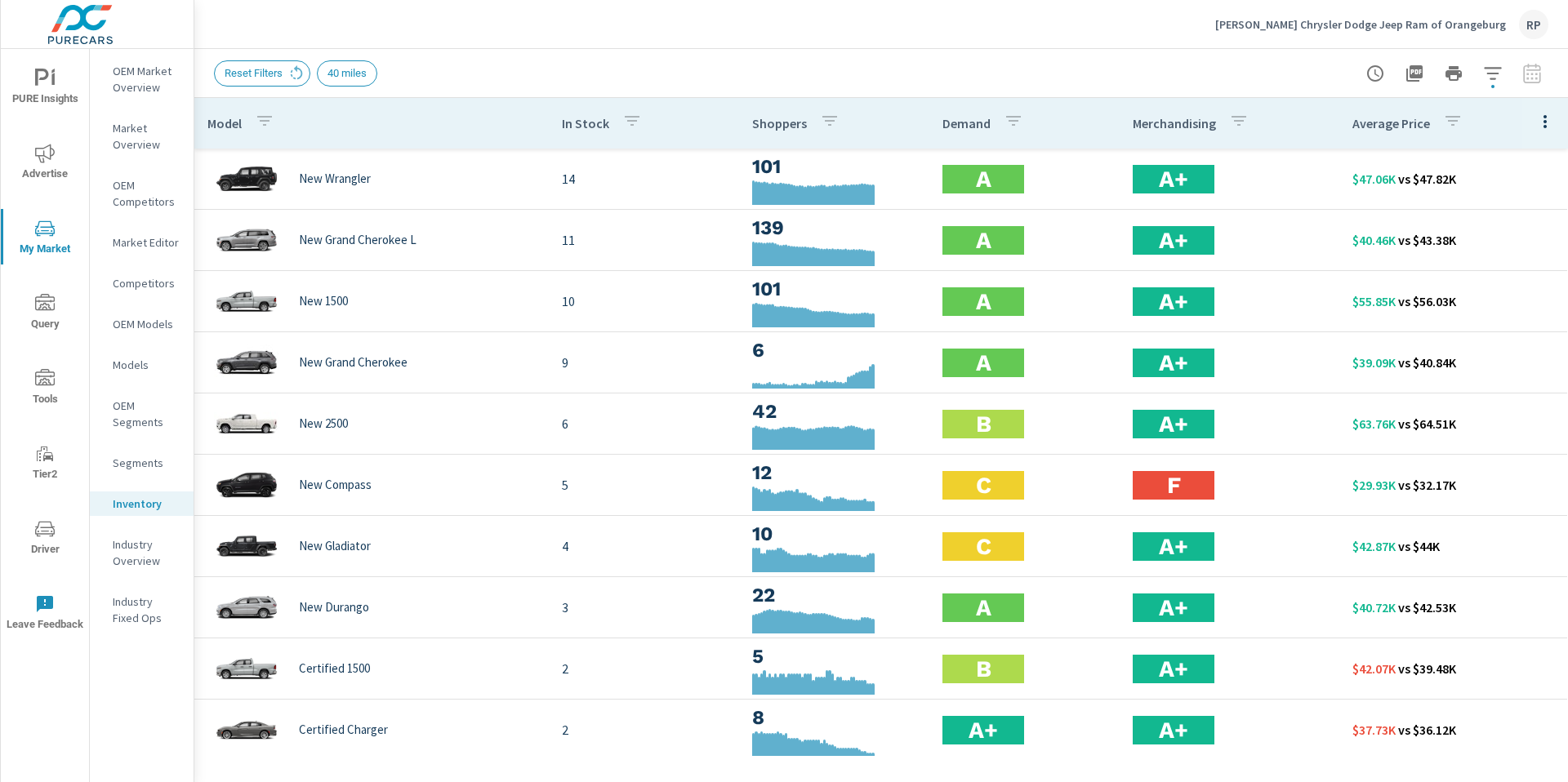
click at [1493, 73] on icon "button" at bounding box center [1492, 73] width 19 height 19
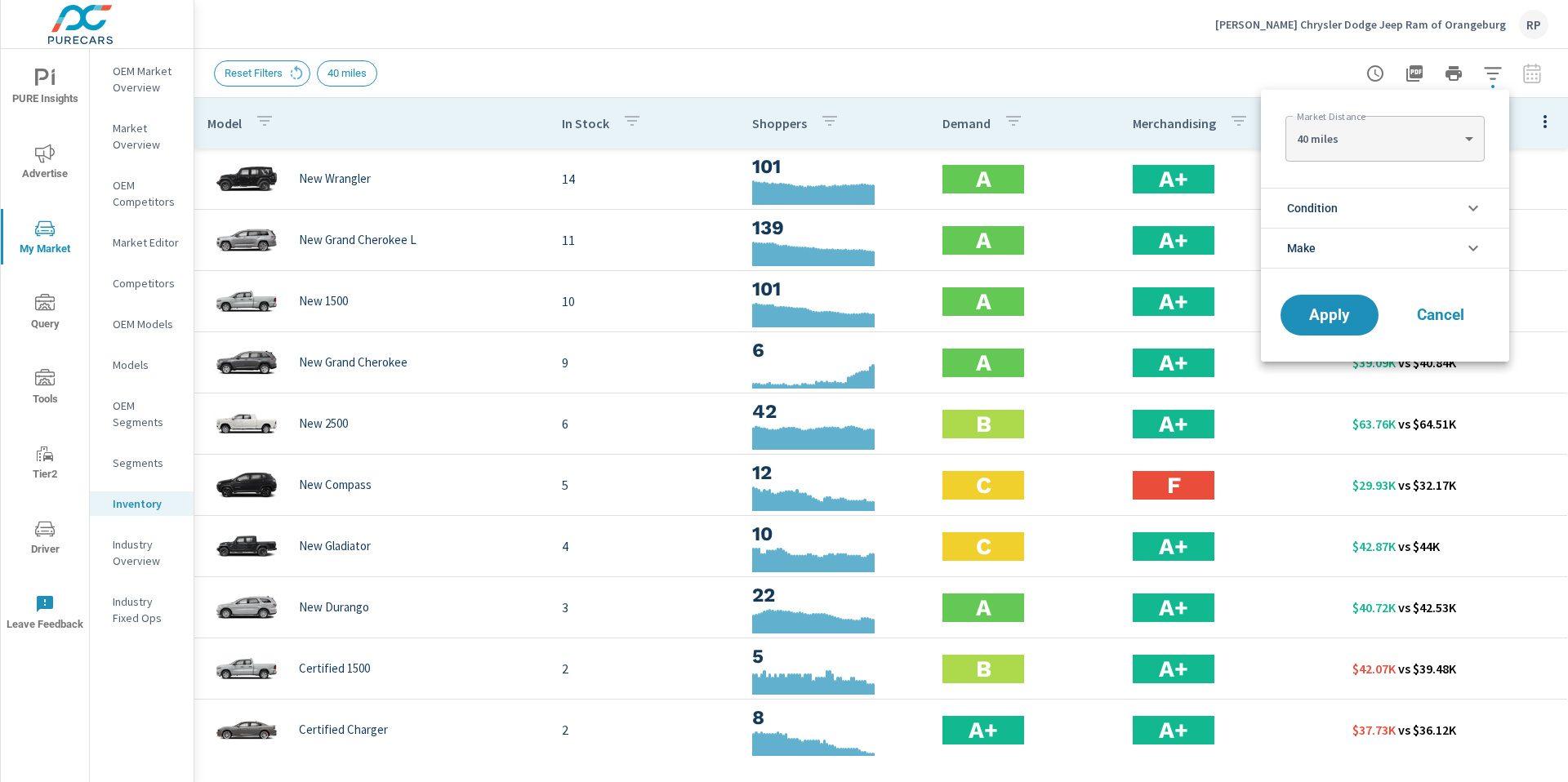
click at [1449, 151] on body "PURE Insights Advertise My Market Query Tools Tier2 Driver Leave Feedback OEM M…" at bounding box center [784, 400] width 1568 height 800
click at [1443, 316] on div at bounding box center [784, 391] width 1568 height 782
click at [1443, 316] on span "Cancel" at bounding box center [1440, 314] width 66 height 14
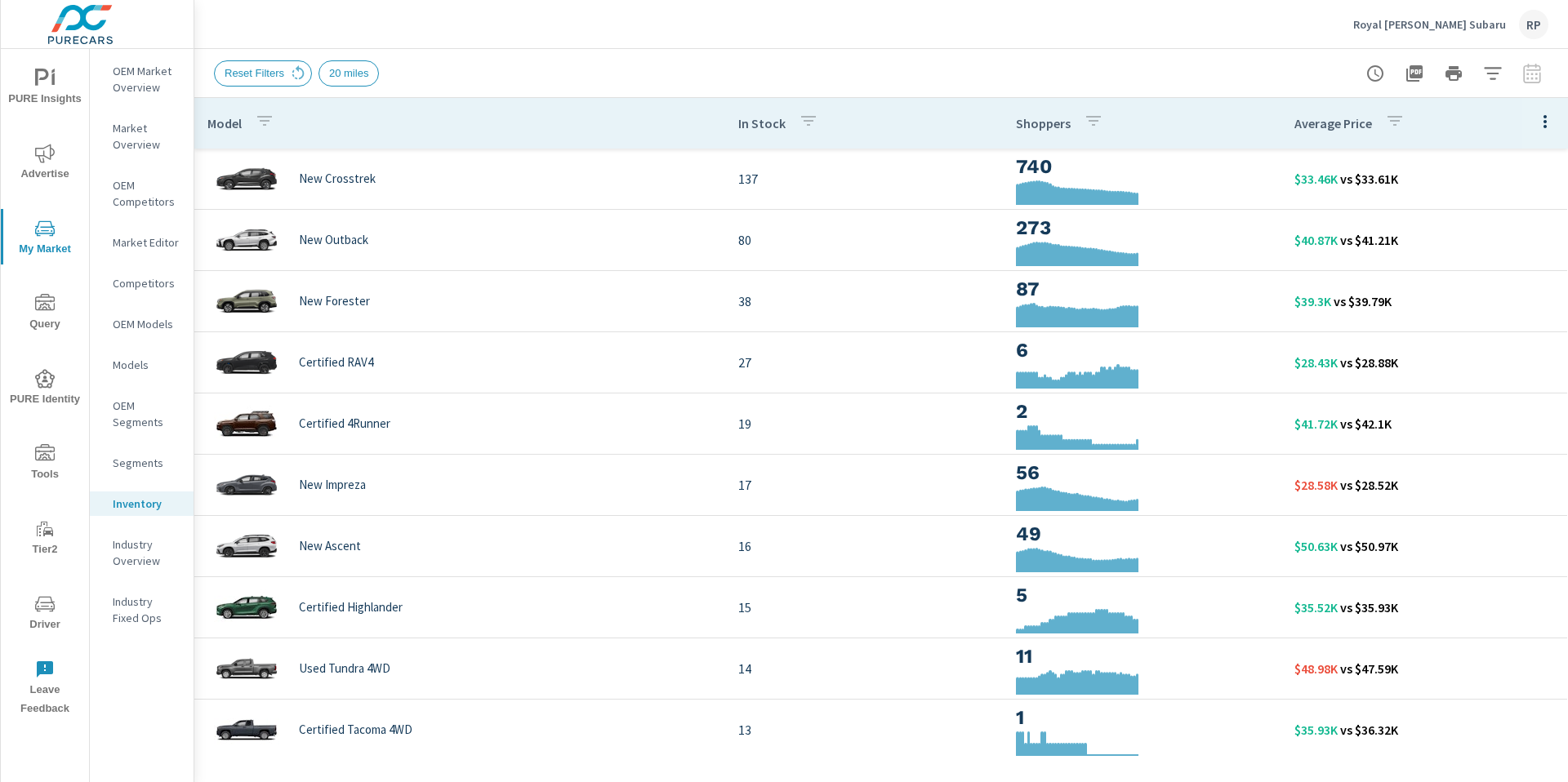
click at [1527, 32] on div "RP" at bounding box center [1533, 24] width 29 height 29
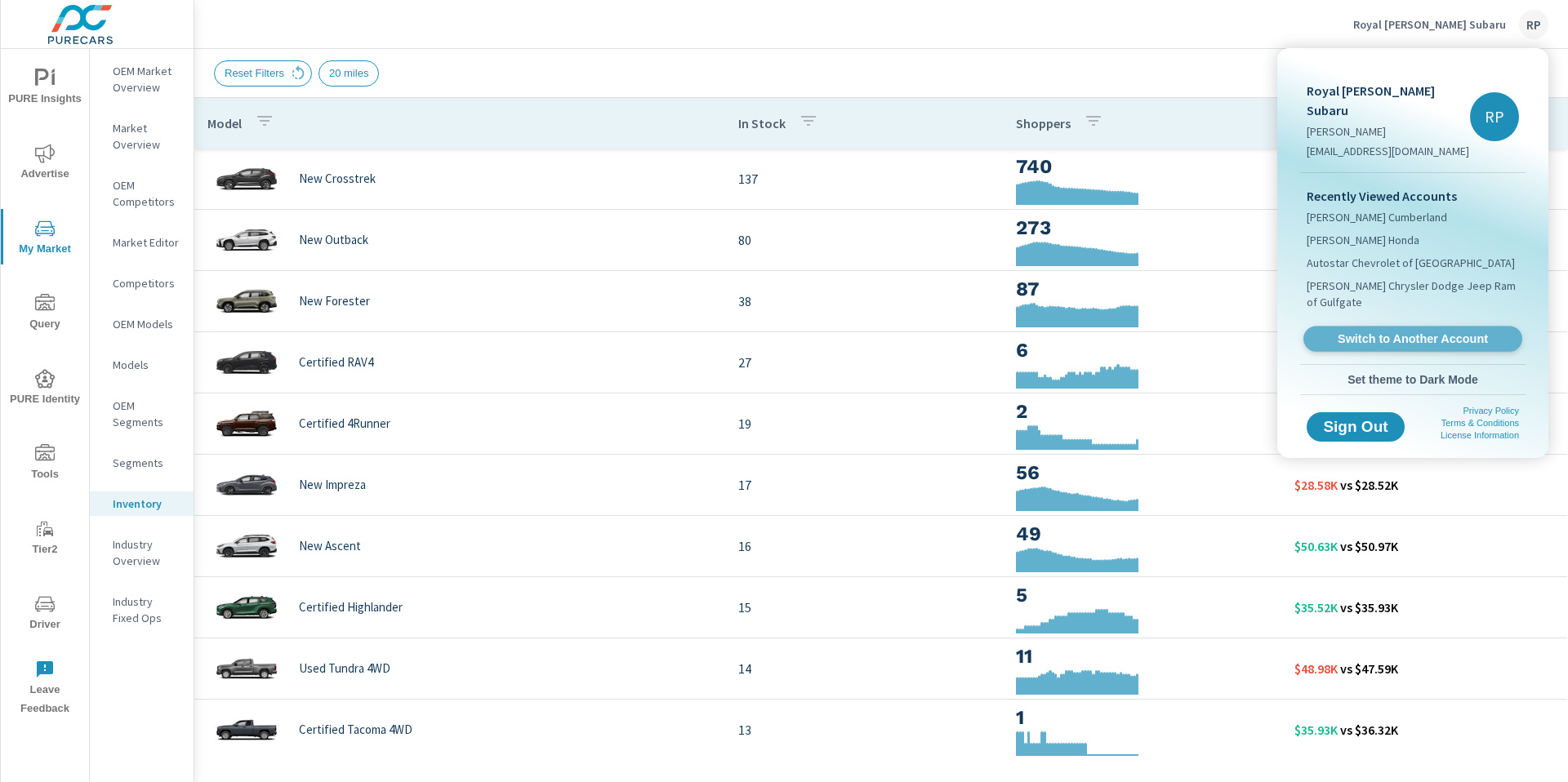
click at [1382, 331] on span "Switch to Another Account" at bounding box center [1412, 339] width 200 height 15
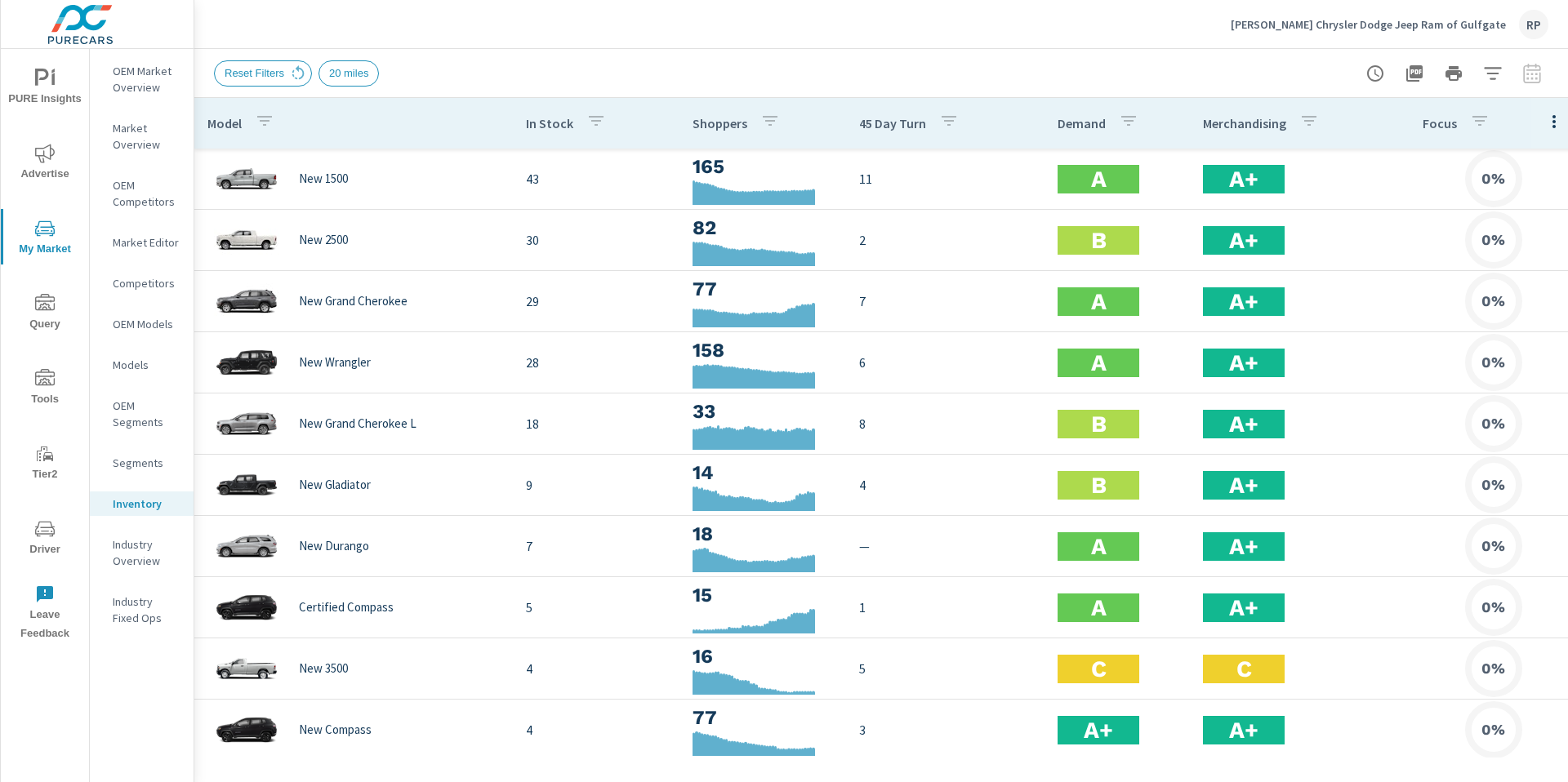
click at [60, 97] on span "PURE Insights" at bounding box center [45, 89] width 78 height 40
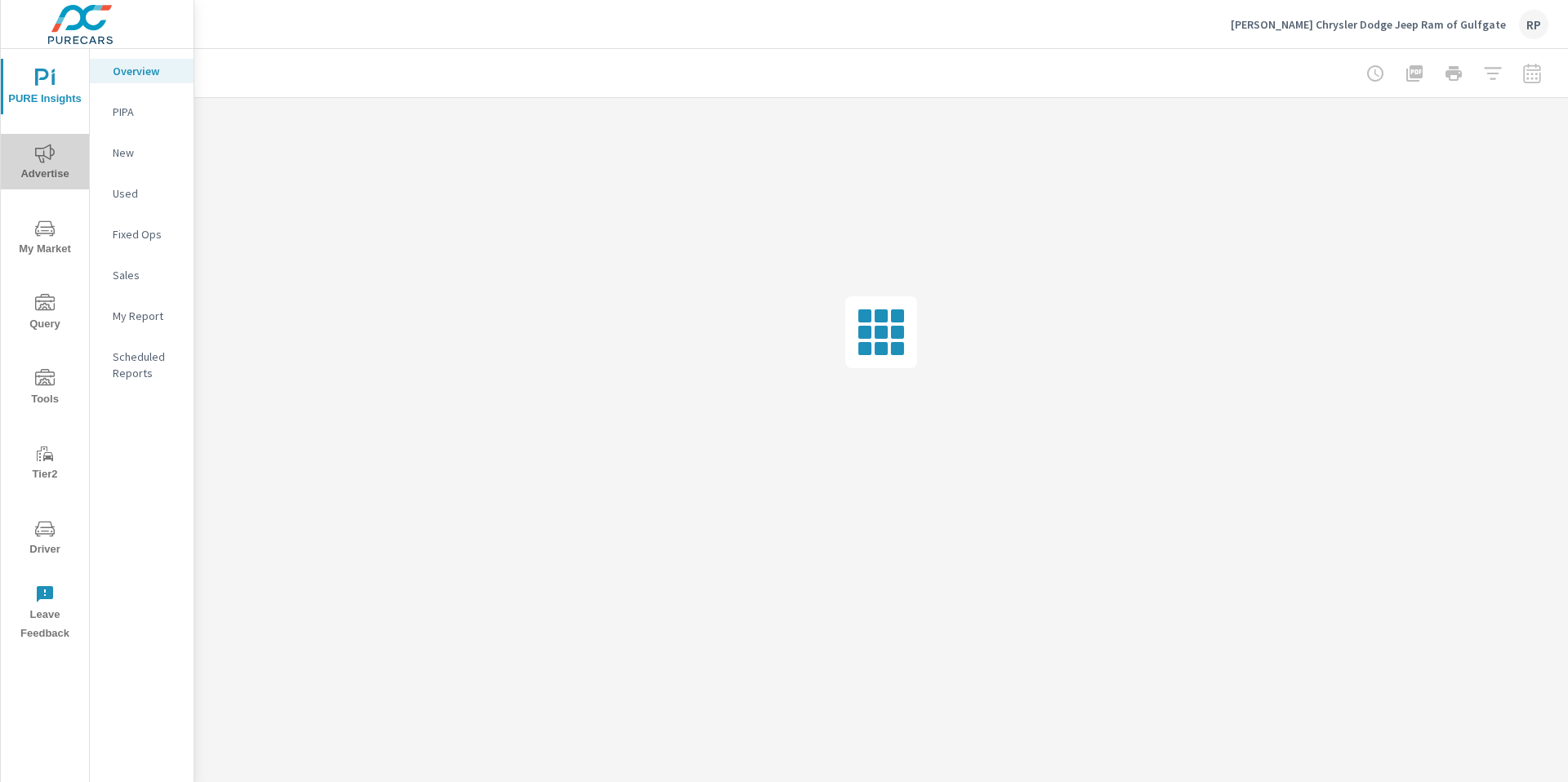
click at [62, 155] on span "Advertise" at bounding box center [45, 164] width 78 height 40
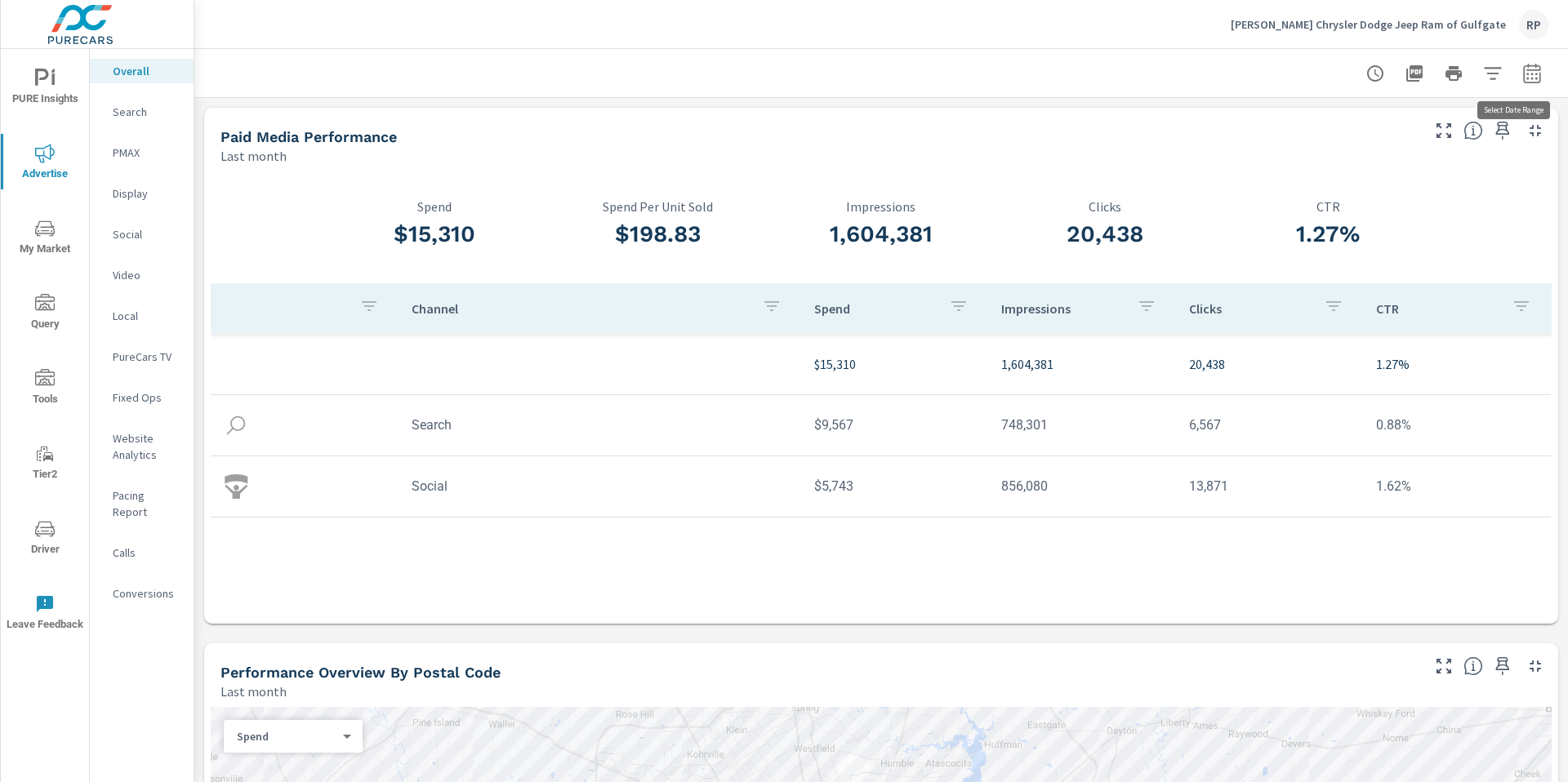
click at [1522, 64] on icon "button" at bounding box center [1531, 73] width 19 height 19
click at [1428, 167] on div "Date Range Custom Yesterday Last week Last 7 days Last 14 days Last 30 days Las…" at bounding box center [1405, 140] width 209 height 55
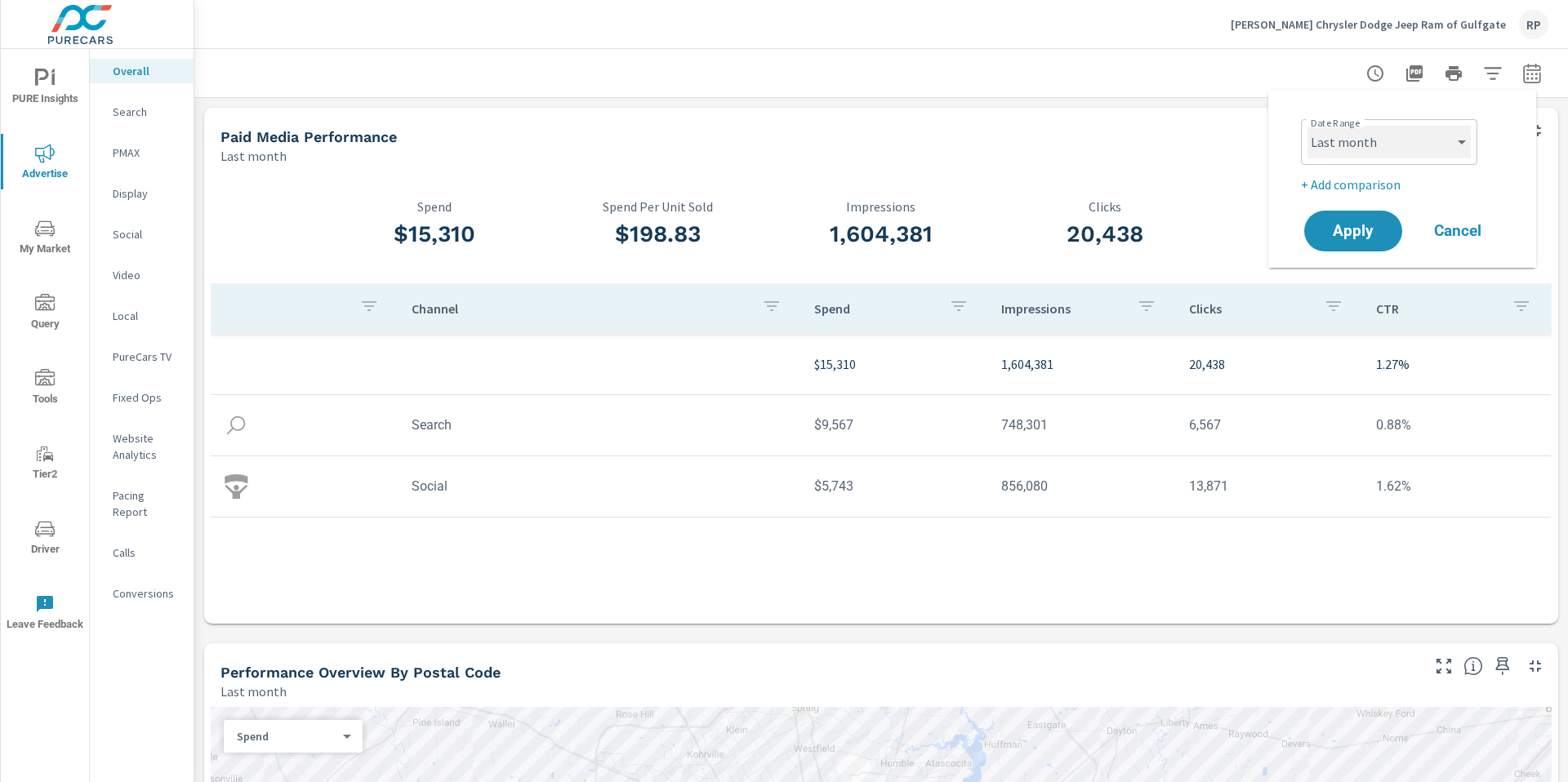
click at [1424, 151] on select "Custom Yesterday Last week Last 7 days Last 14 days Last 30 days Last 45 days L…" at bounding box center [1389, 142] width 163 height 33
click at [1307, 126] on select "Custom Yesterday Last week Last 7 days Last 14 days Last 30 days Last 45 days L…" at bounding box center [1389, 142] width 163 height 33
select select "Month to date"
click at [1364, 188] on p "+ Add comparison" at bounding box center [1405, 184] width 209 height 19
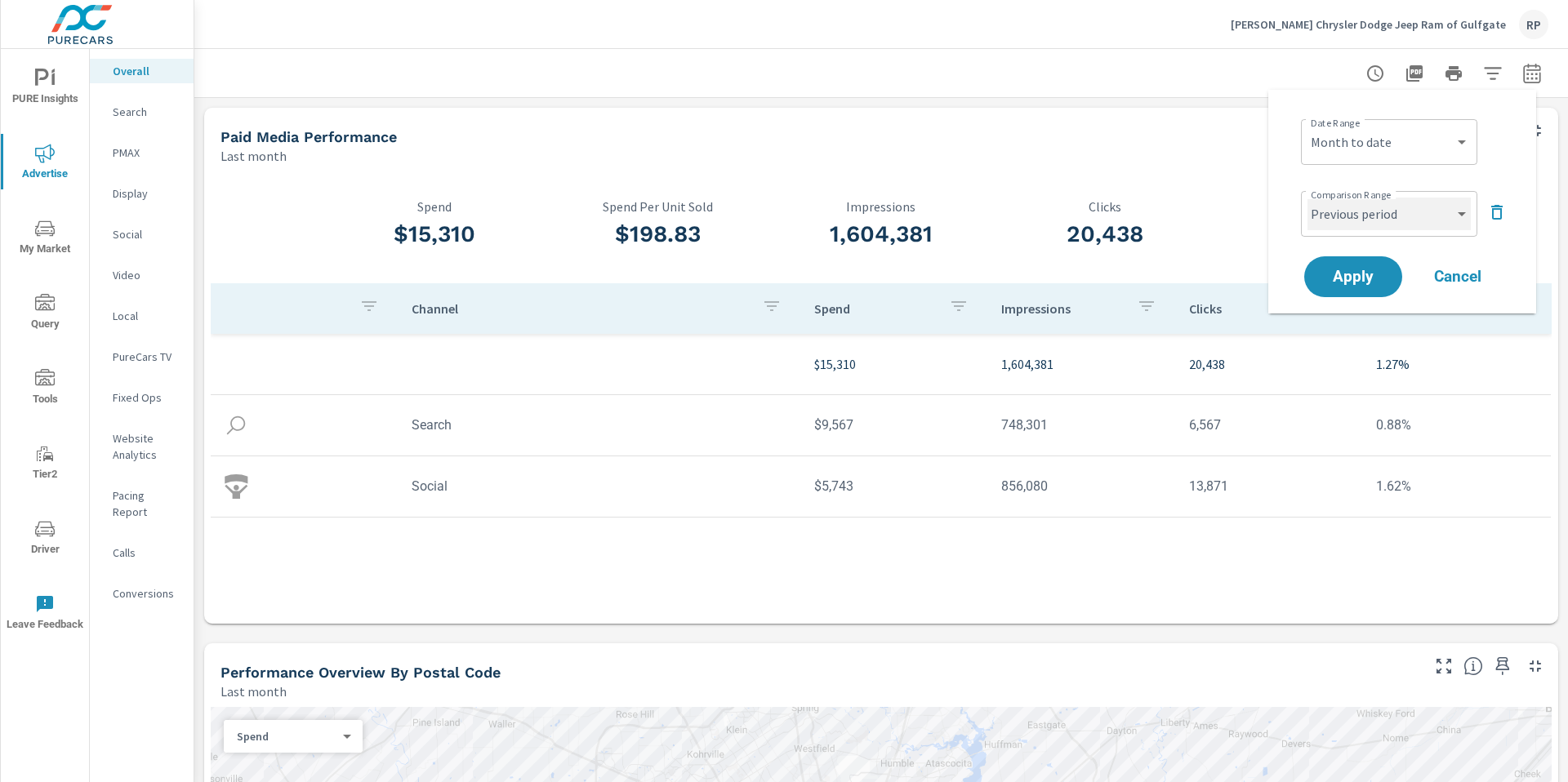
click at [1362, 206] on select "Custom Previous period Previous month Previous year" at bounding box center [1389, 214] width 163 height 33
click at [1307, 198] on select "Custom Previous period Previous month Previous year" at bounding box center [1389, 214] width 163 height 33
select select "custom"
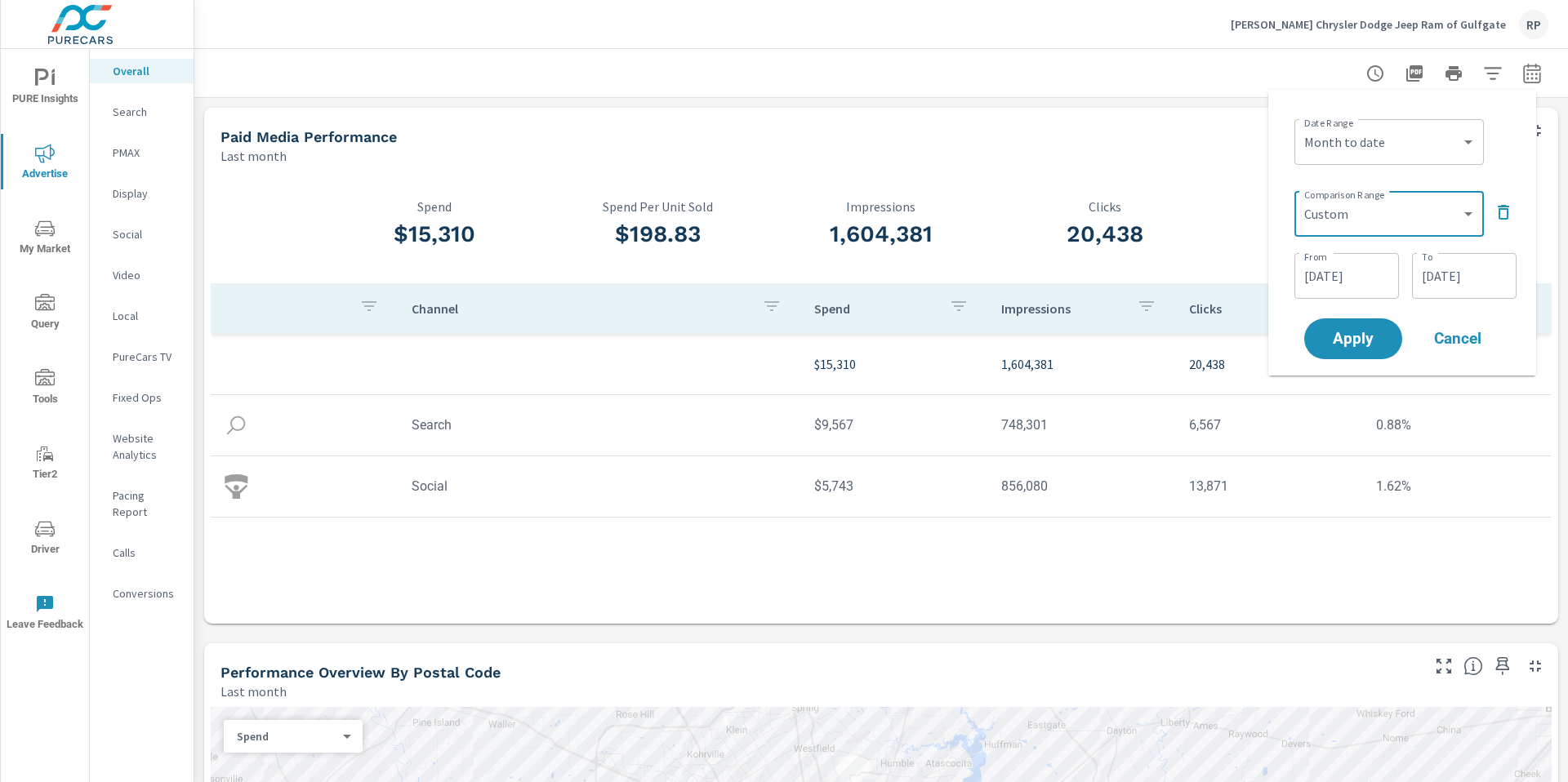
click at [1335, 268] on input "08/02/2025" at bounding box center [1346, 276] width 92 height 33
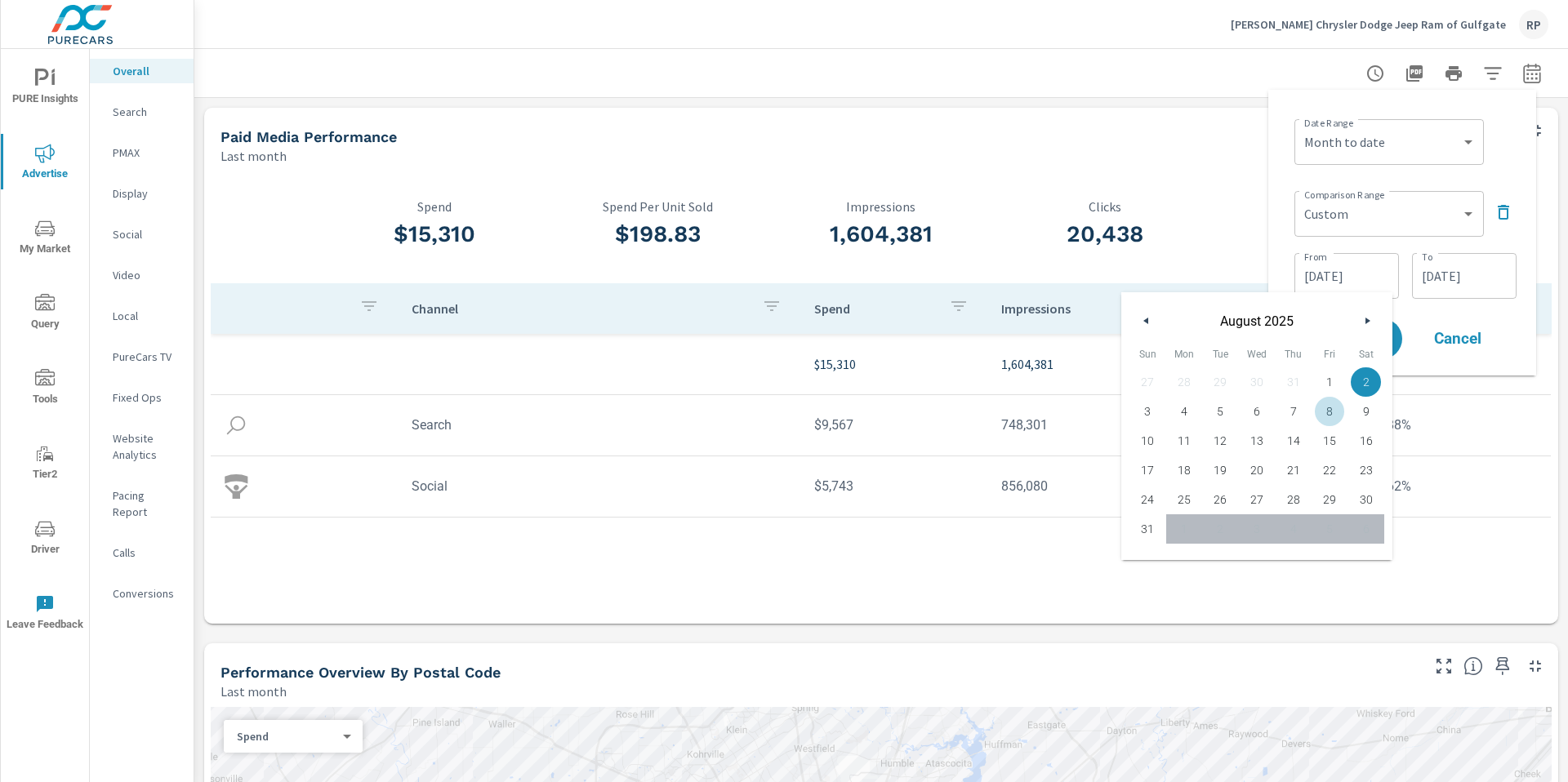
drag, startPoint x: 1328, startPoint y: 396, endPoint x: 1328, endPoint y: 362, distance: 34.0
click at [1328, 397] on span "8" at bounding box center [1329, 411] width 7 height 29
click at [1328, 363] on span "Fri" at bounding box center [1330, 354] width 37 height 26
click at [1326, 380] on span "1" at bounding box center [1330, 382] width 37 height 21
type input "08/01/2025"
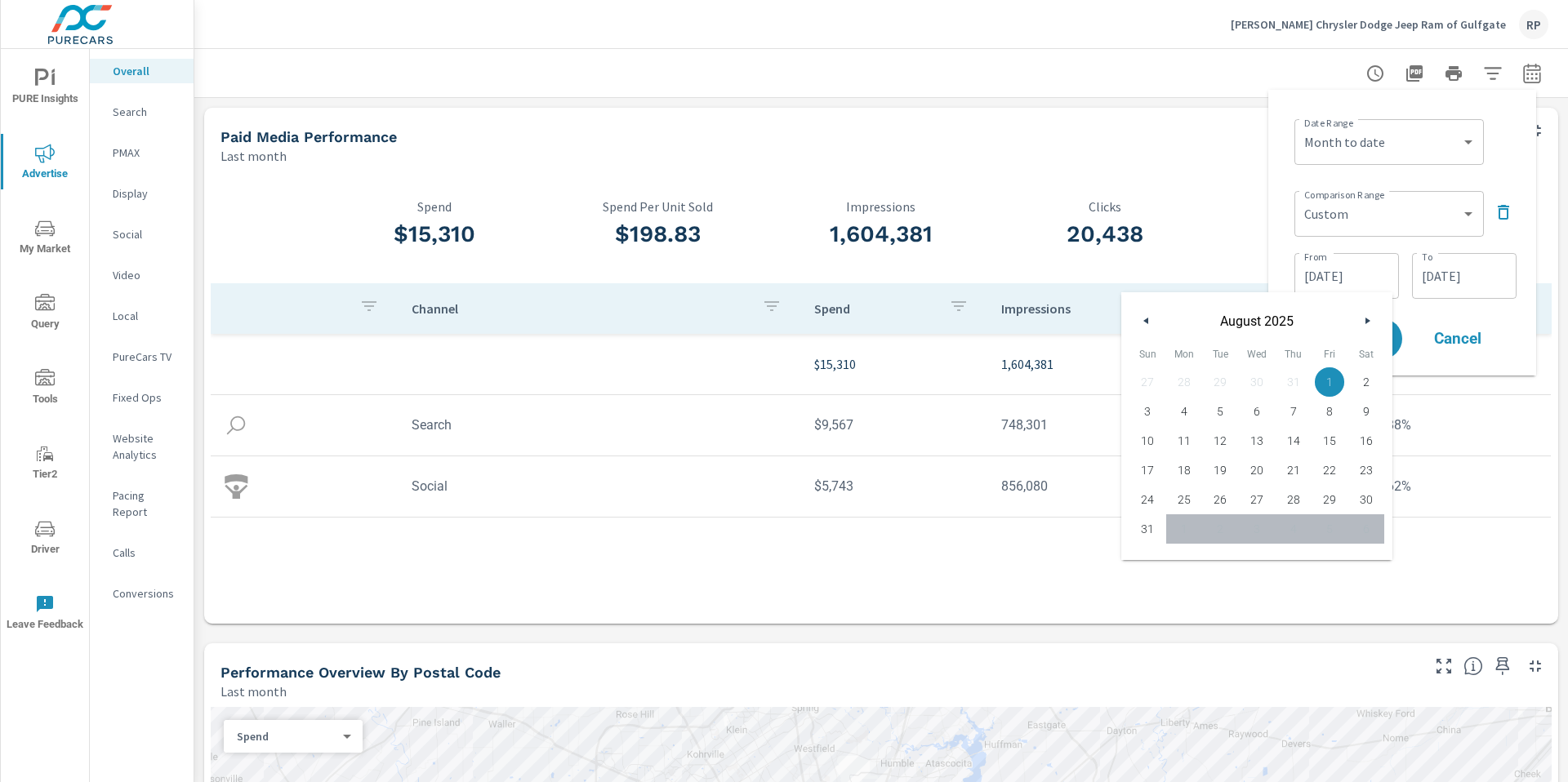
click at [1486, 272] on input "08/31/2025" at bounding box center [1464, 276] width 92 height 33
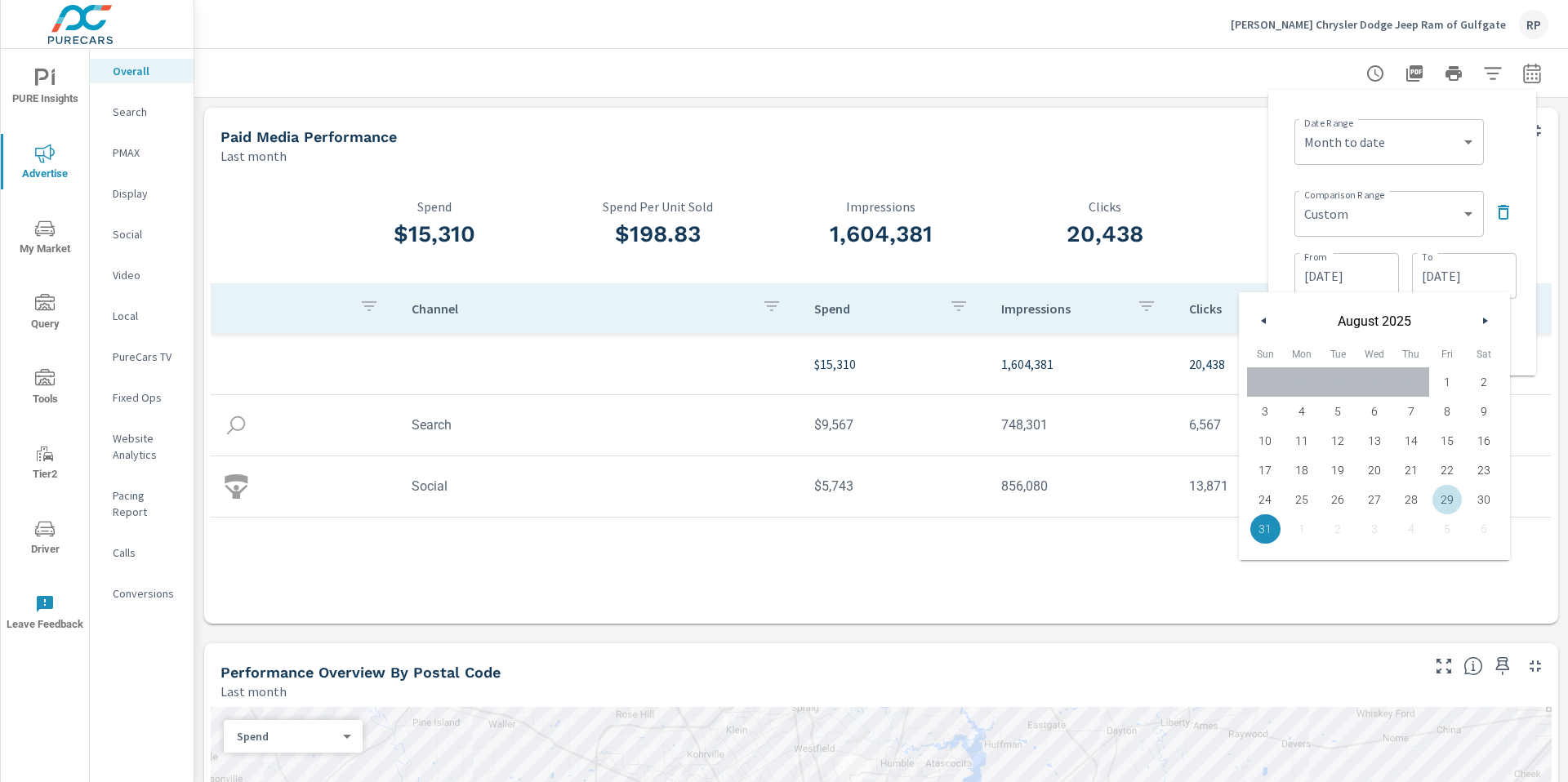
click at [1445, 509] on span "29" at bounding box center [1448, 499] width 37 height 21
type input "08/29/2025"
click at [1498, 157] on div "Date Range Custom Yesterday Last week Last 7 days Last 14 days Last 30 days Las…" at bounding box center [1405, 140] width 222 height 55
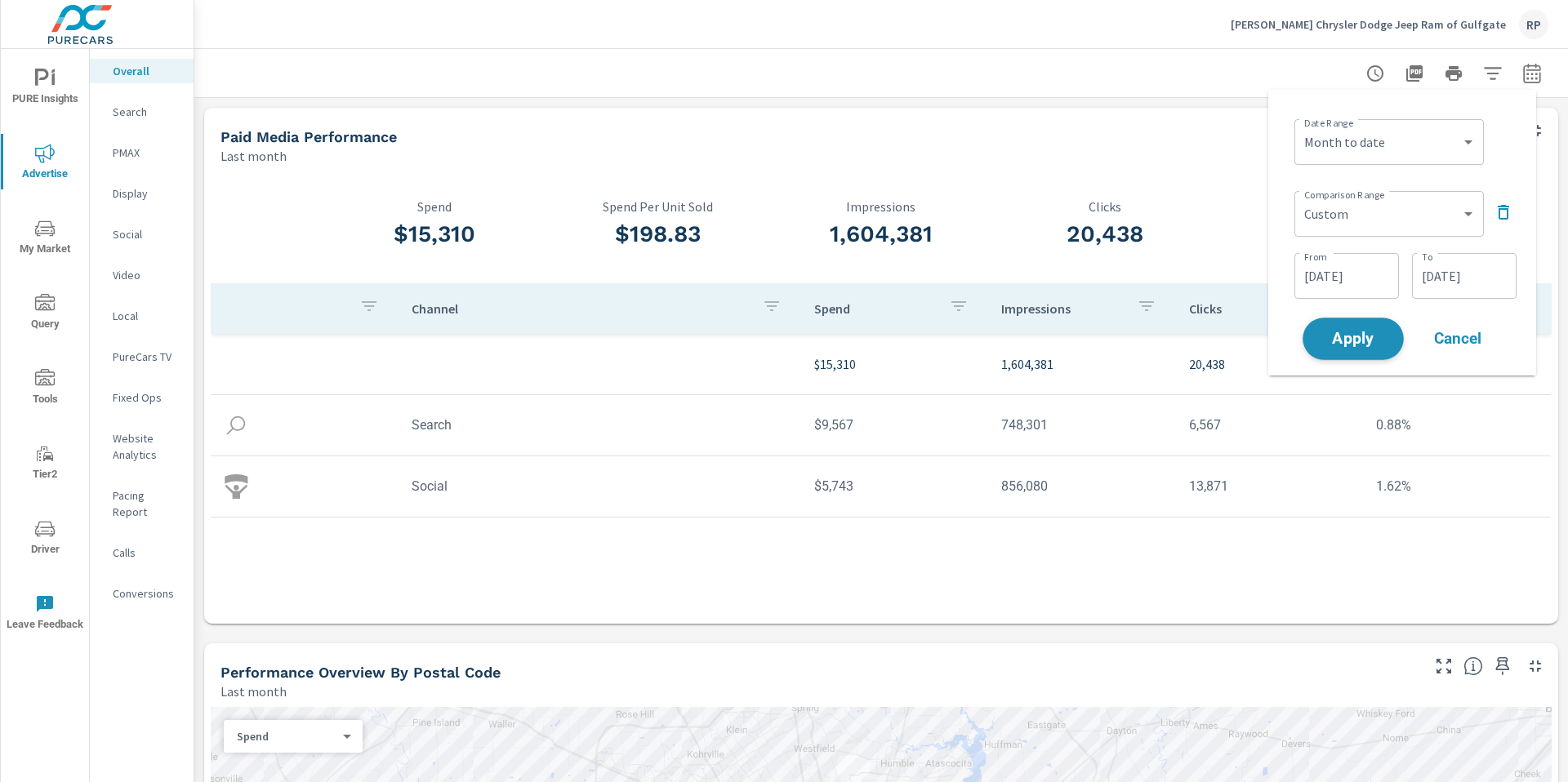
click at [1346, 345] on span "Apply" at bounding box center [1354, 339] width 67 height 15
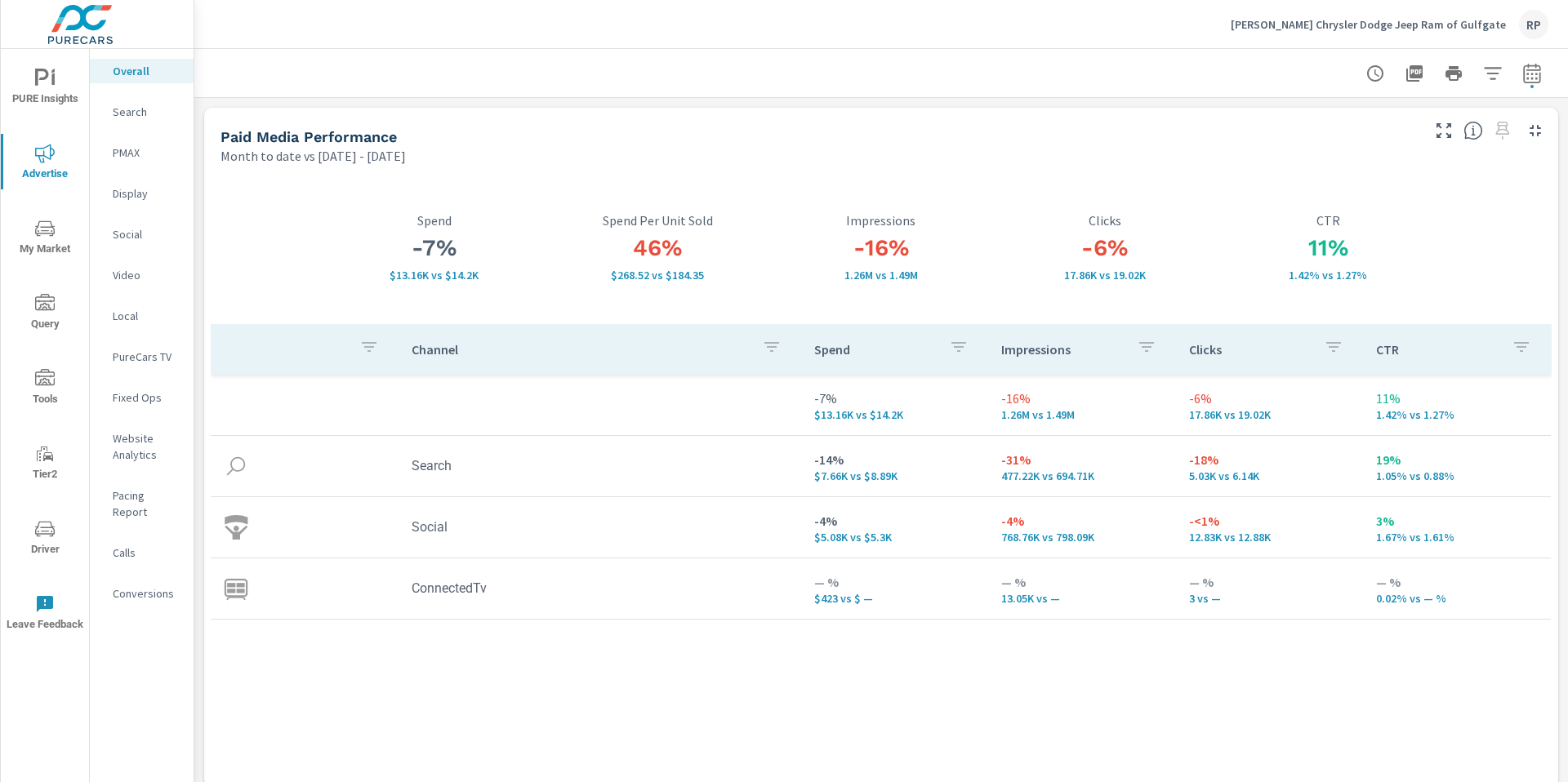
click at [139, 129] on nav "Overall Search PMAX Display Social Video Local PureCars TV Fixed Ops Website An…" at bounding box center [141, 339] width 103 height 580
click at [142, 114] on p "Search" at bounding box center [146, 111] width 68 height 16
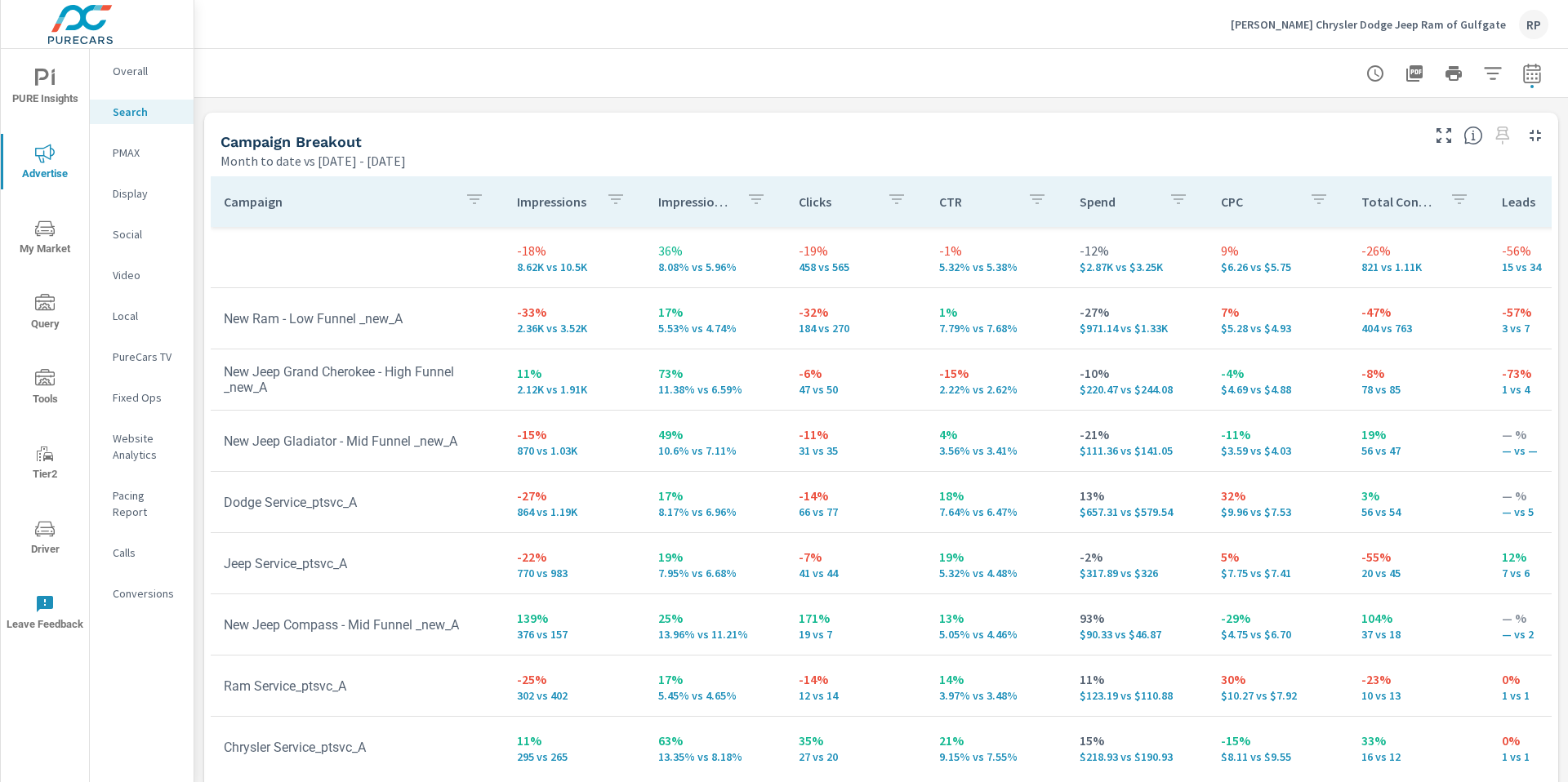
scroll to position [1588, 0]
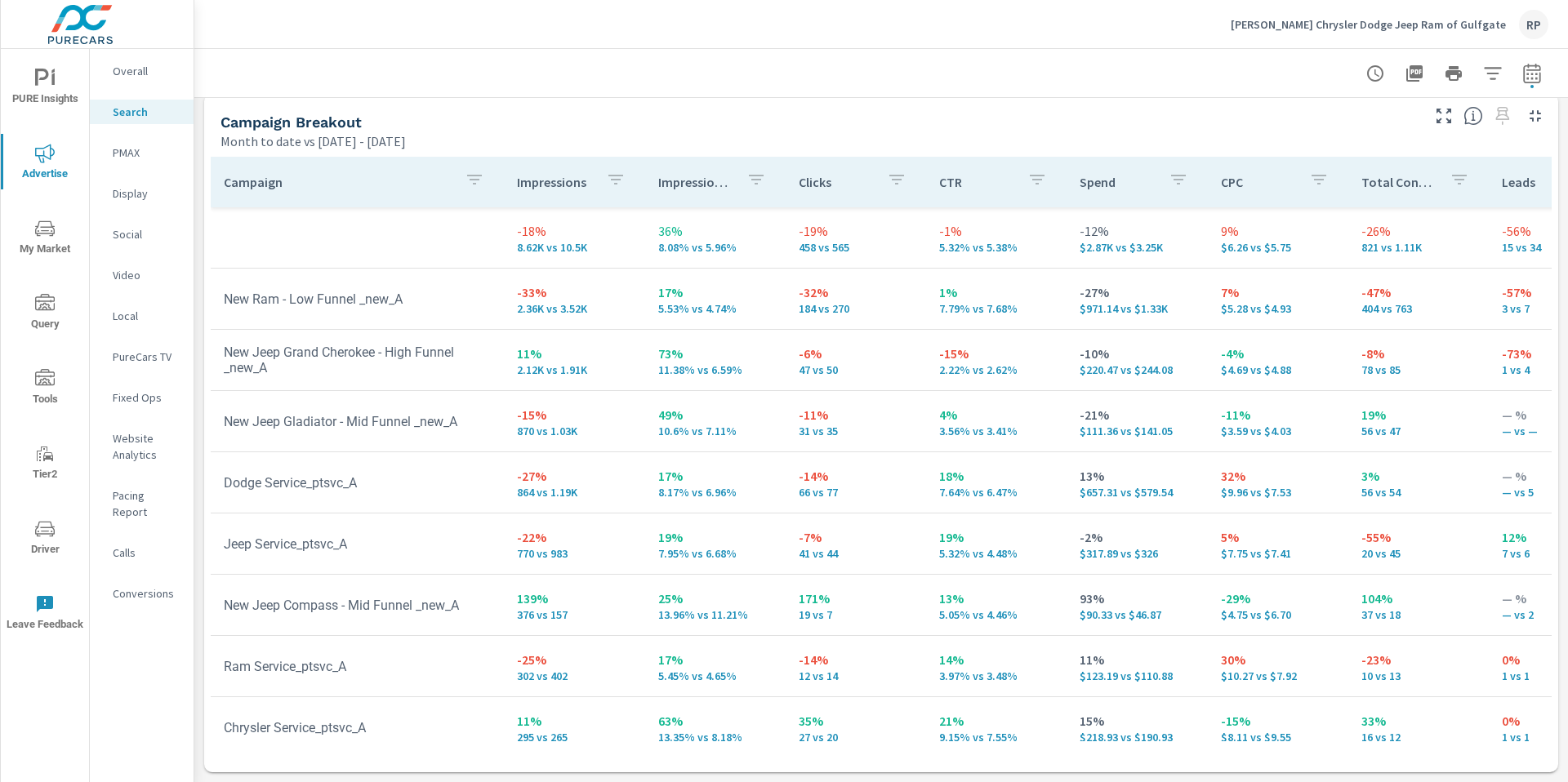
click at [711, 188] on p "Impression Share" at bounding box center [695, 182] width 75 height 16
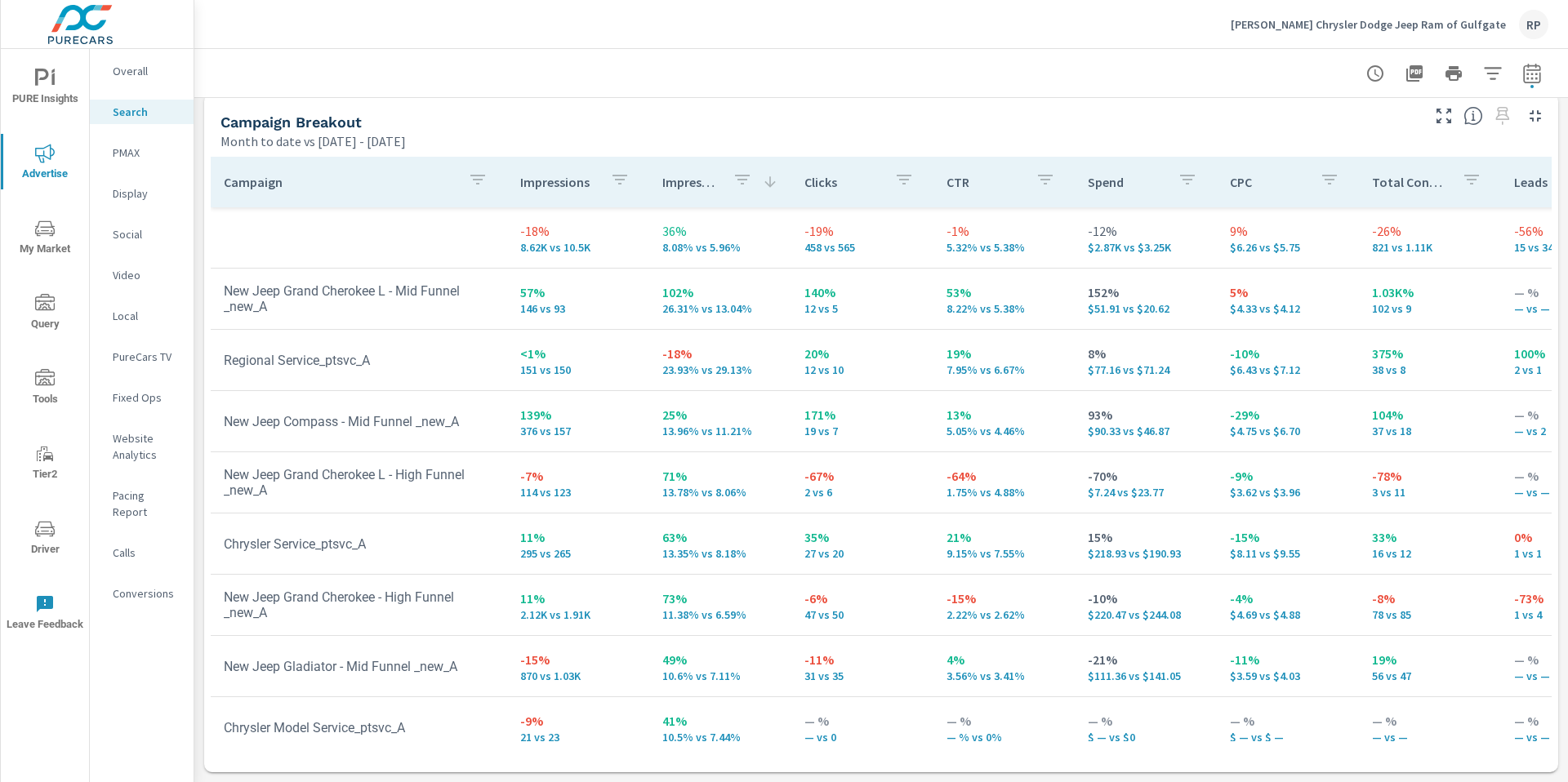
click at [752, 183] on div "Impression Share" at bounding box center [721, 182] width 116 height 38
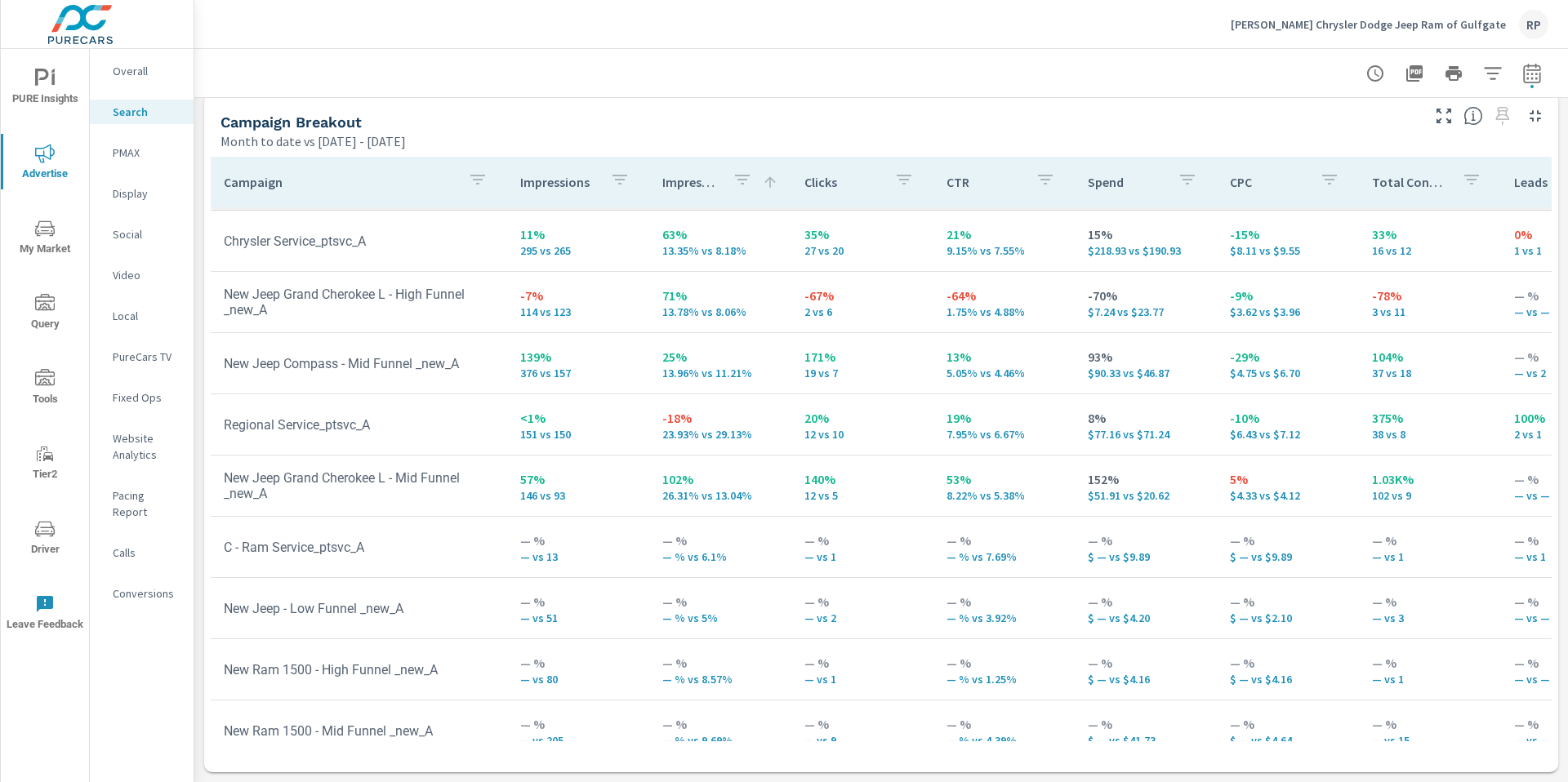
scroll to position [674, 0]
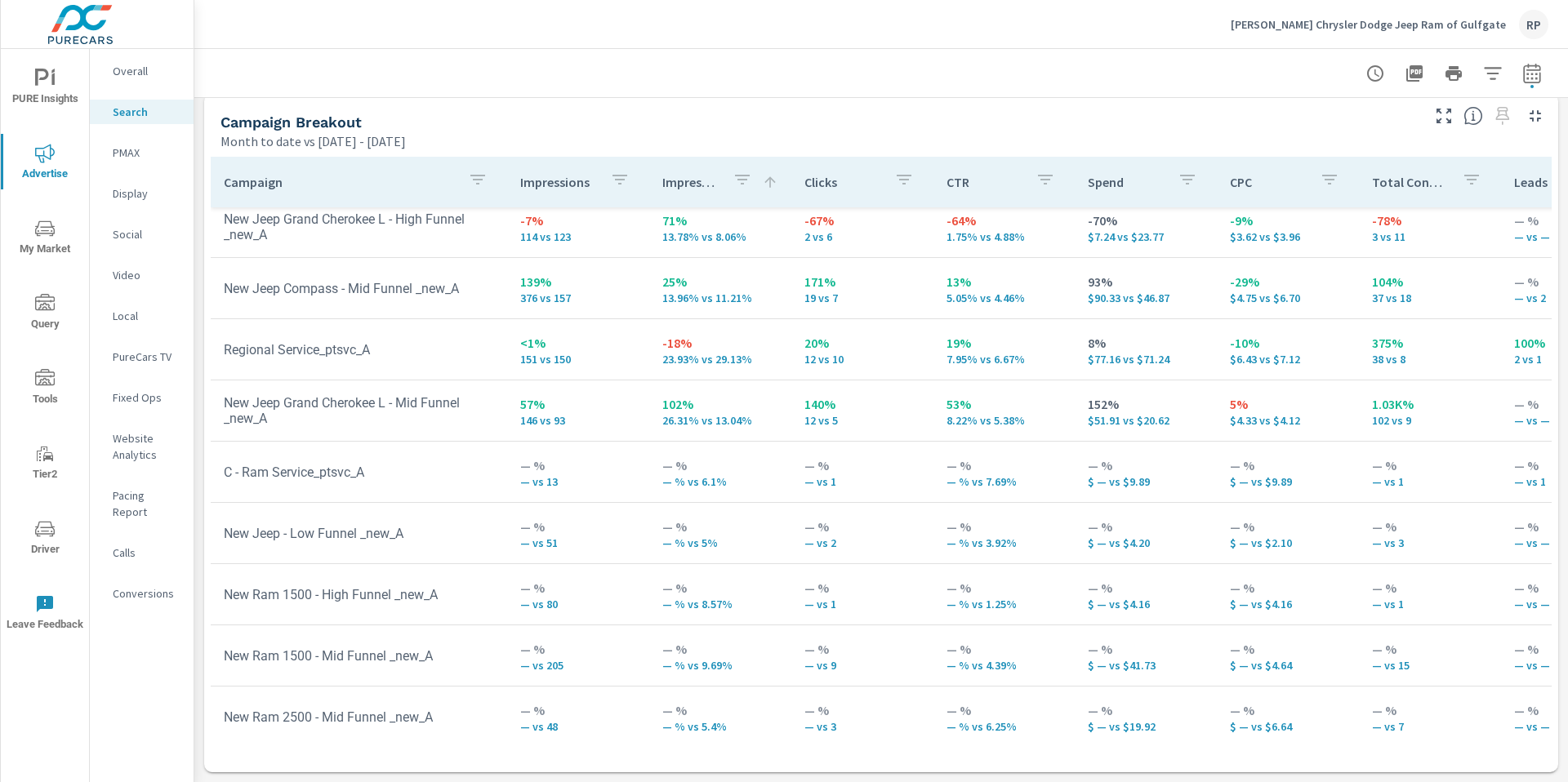
scroll to position [764, 0]
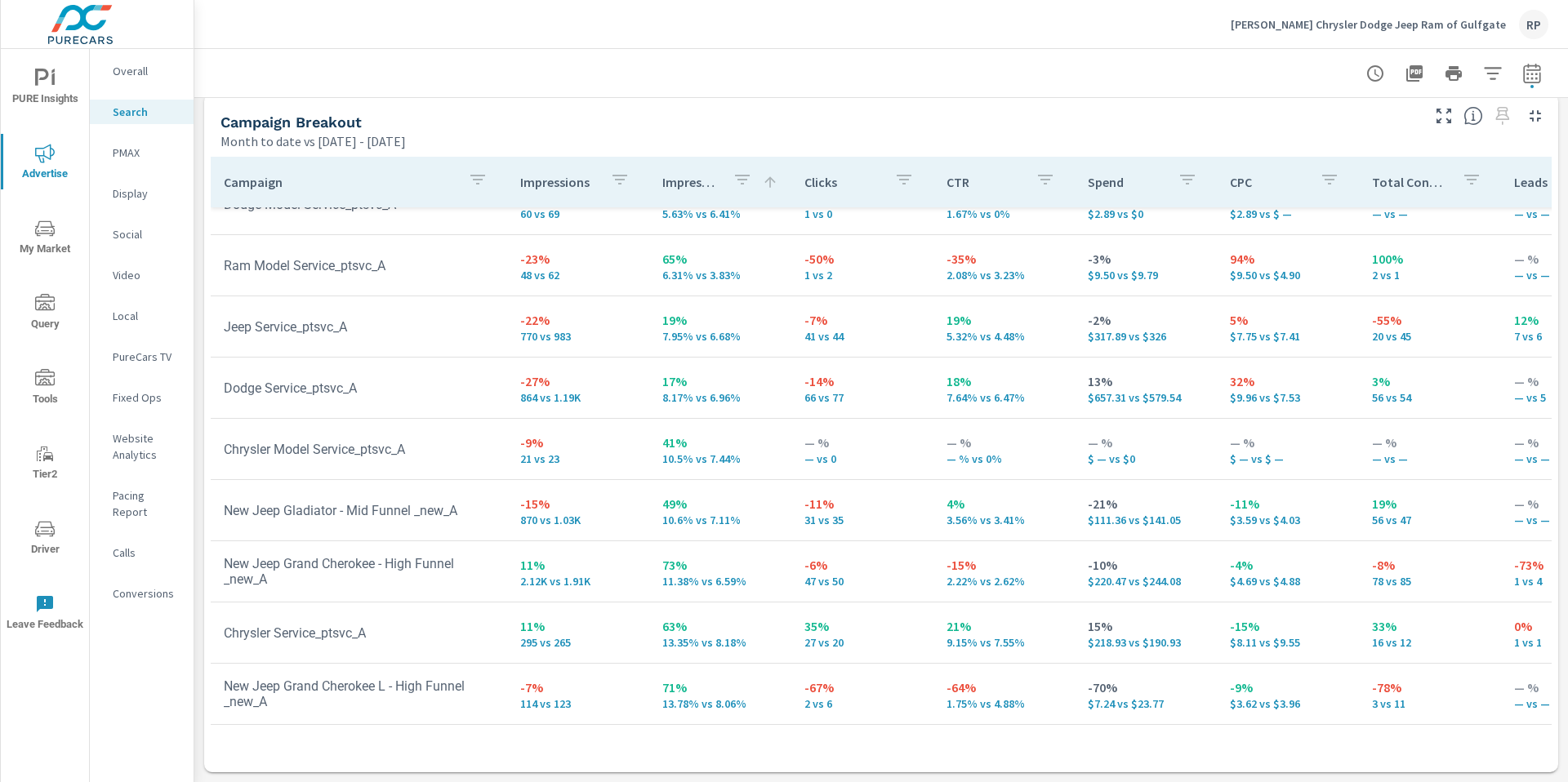
scroll to position [119, 0]
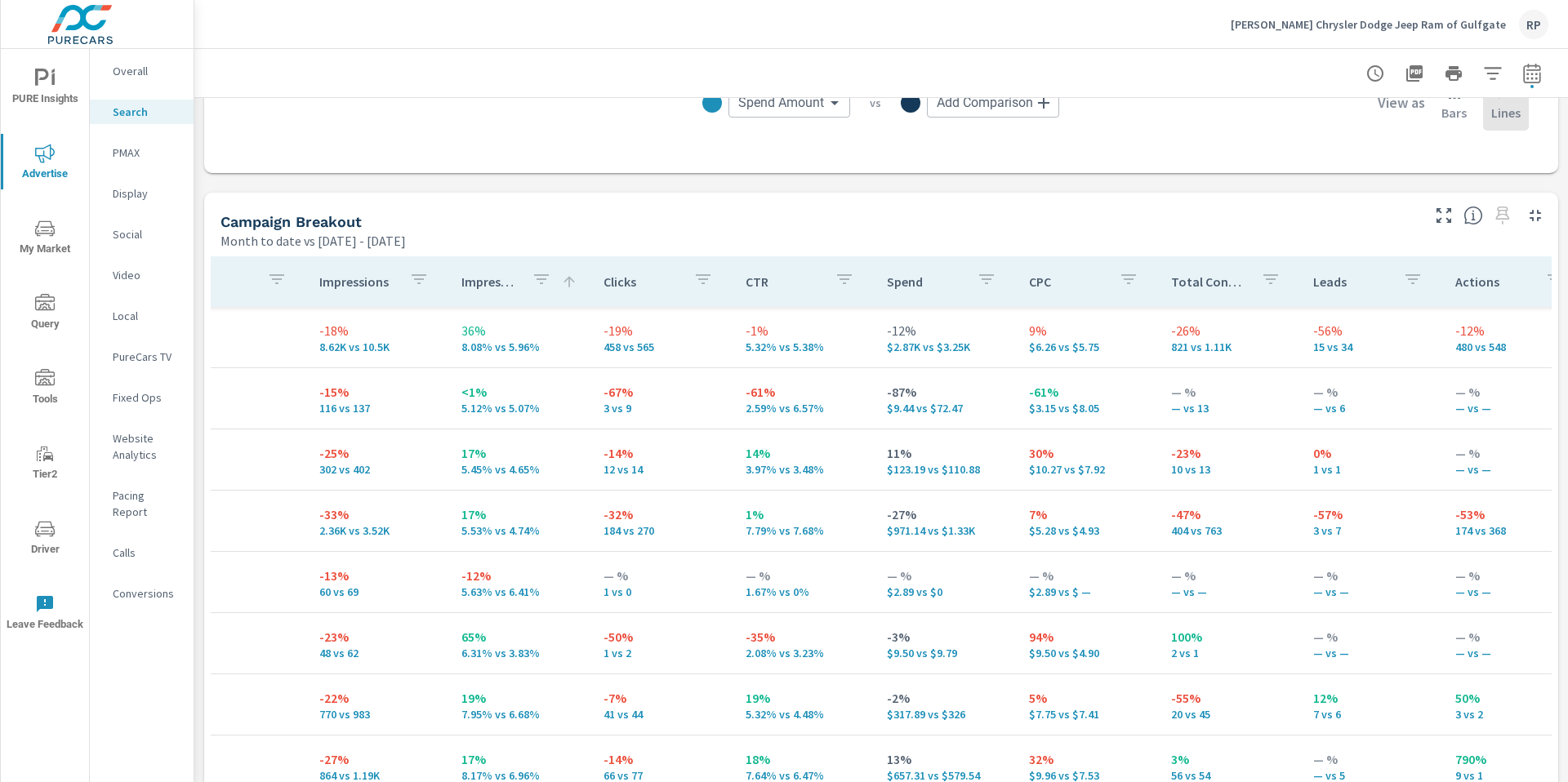
scroll to position [1456, 0]
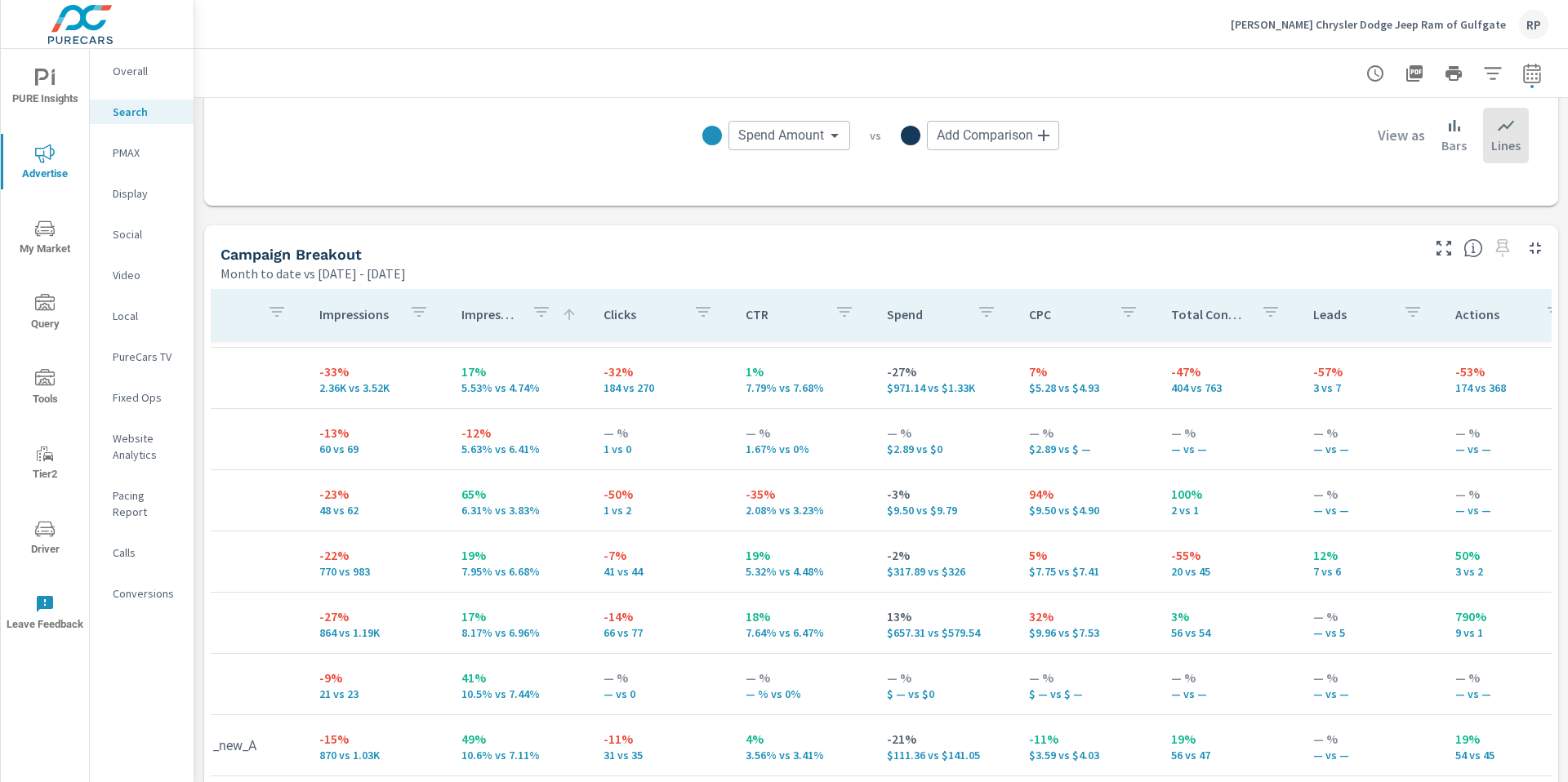
scroll to position [179, 201]
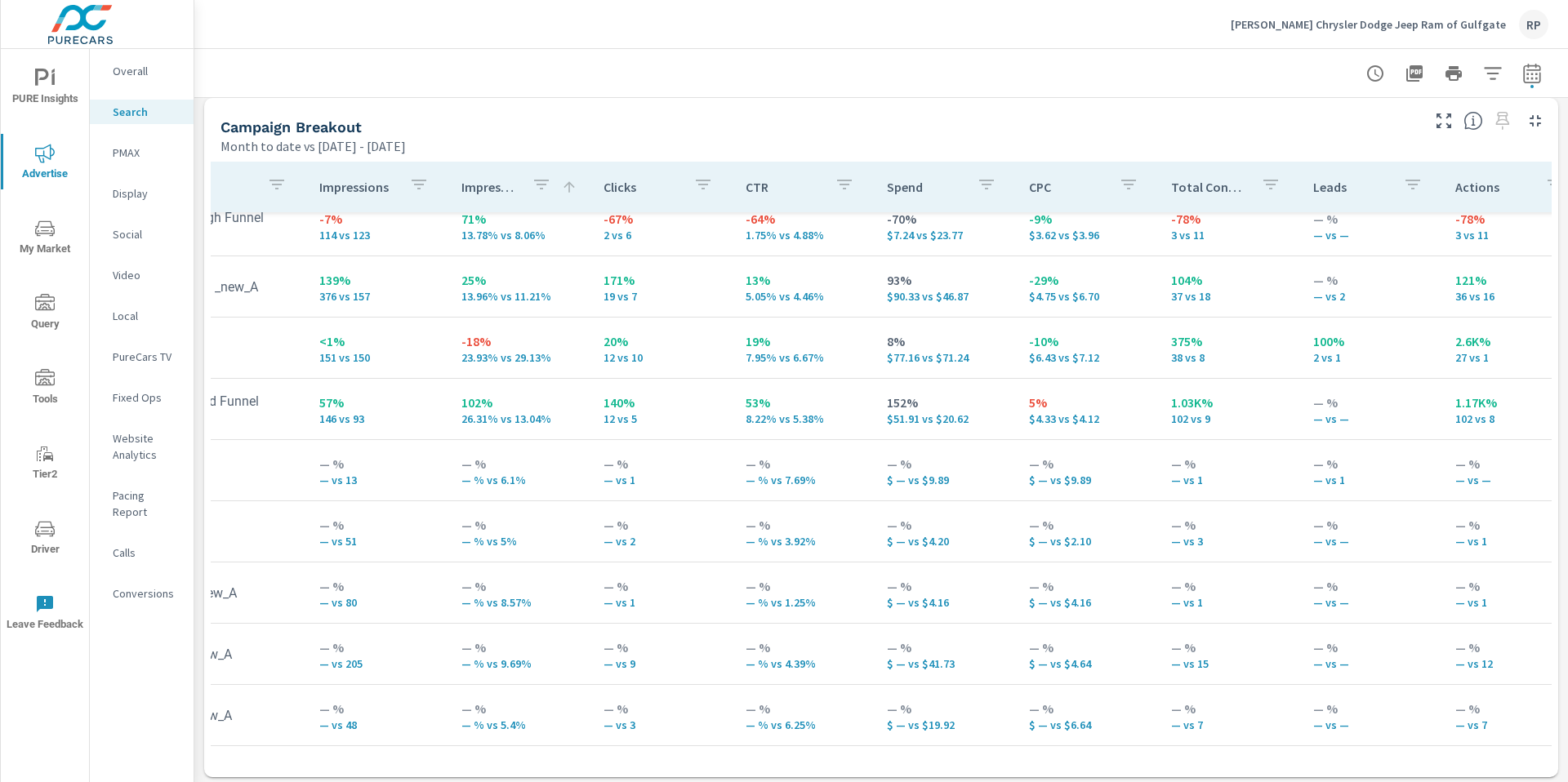
scroll to position [1583, 0]
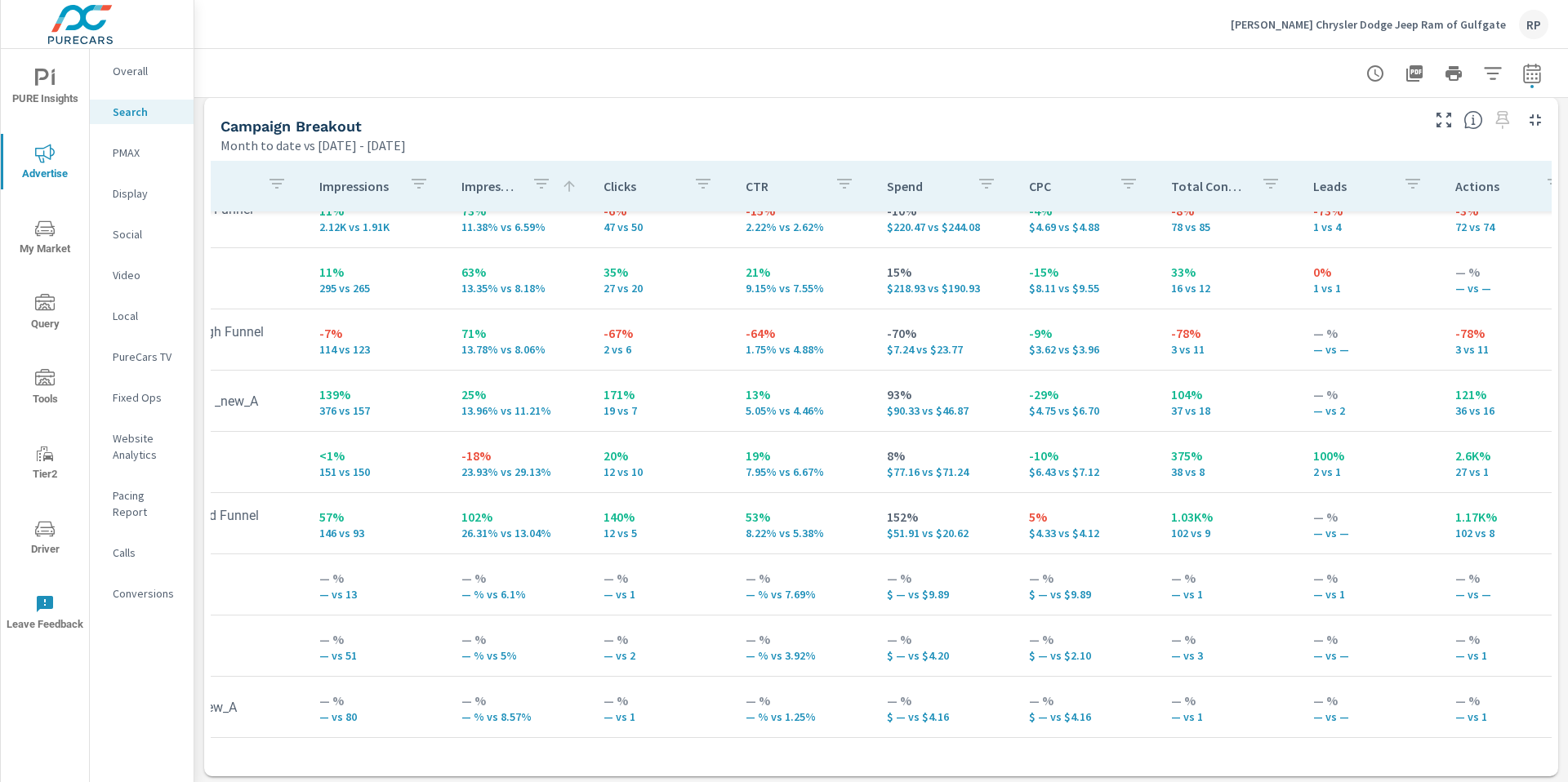
scroll to position [634, 201]
click at [1438, 127] on icon "button" at bounding box center [1443, 119] width 14 height 14
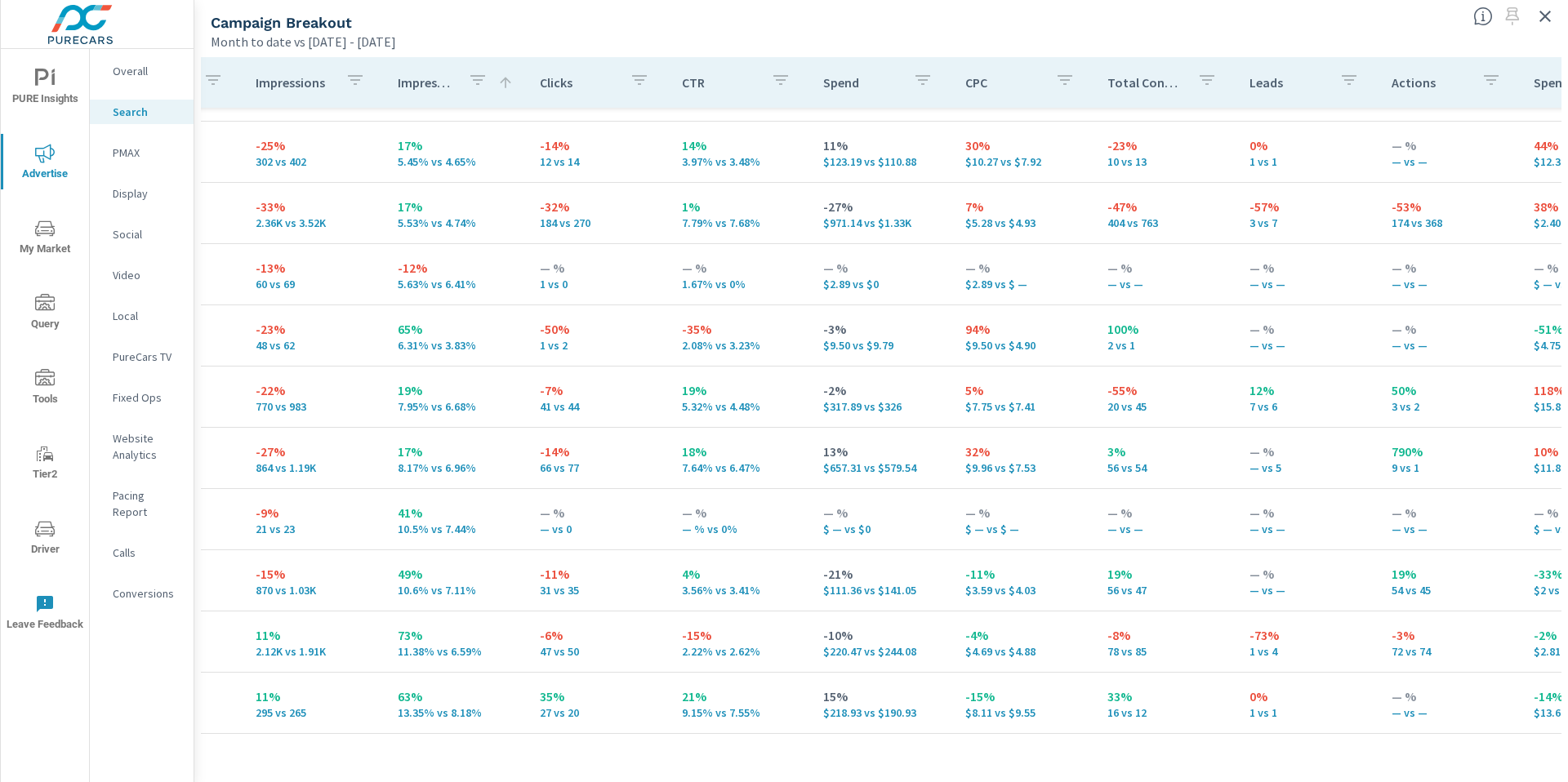
scroll to position [108, 267]
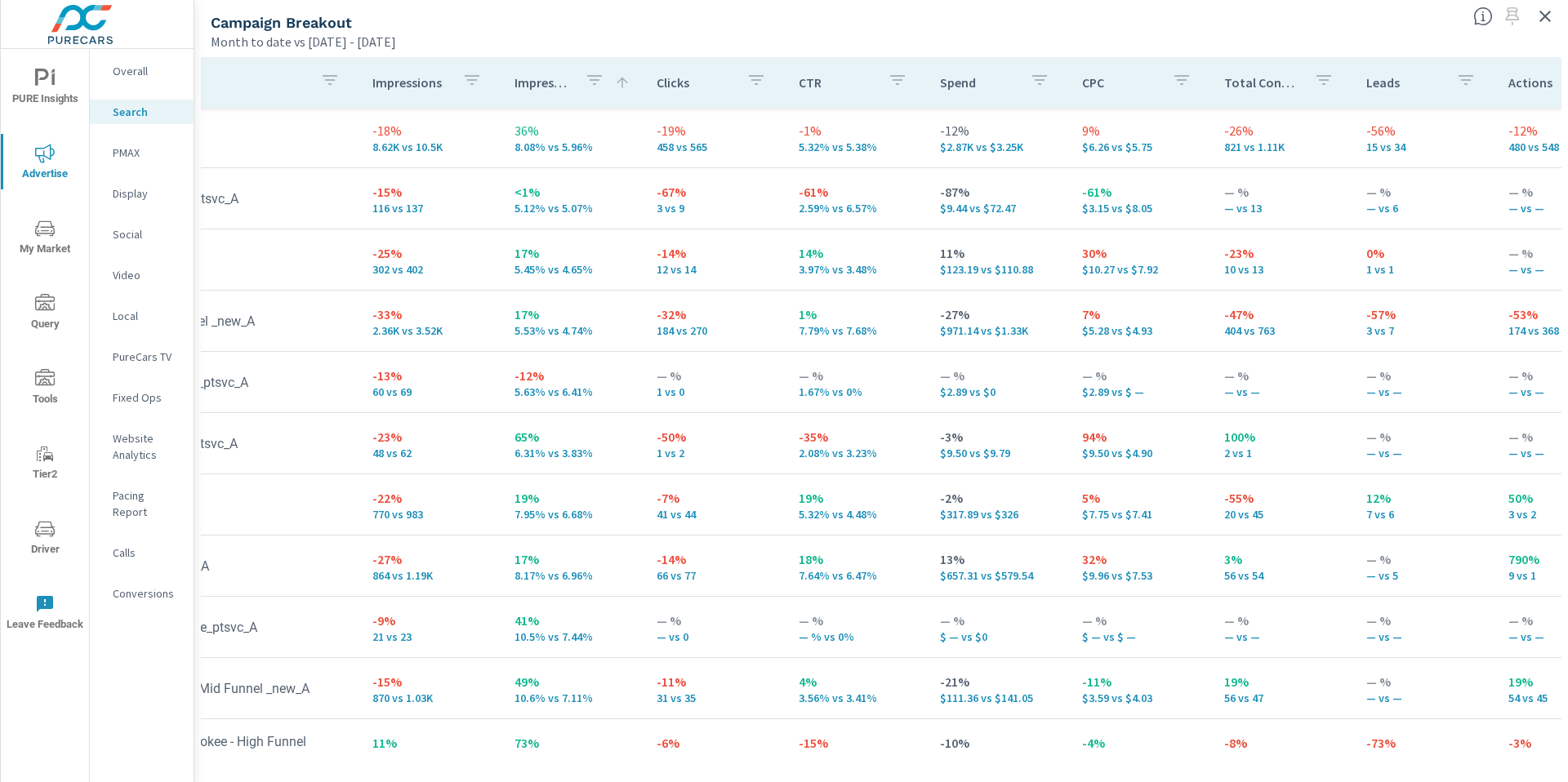
scroll to position [0, 138]
click at [145, 76] on p "Overall" at bounding box center [146, 71] width 68 height 16
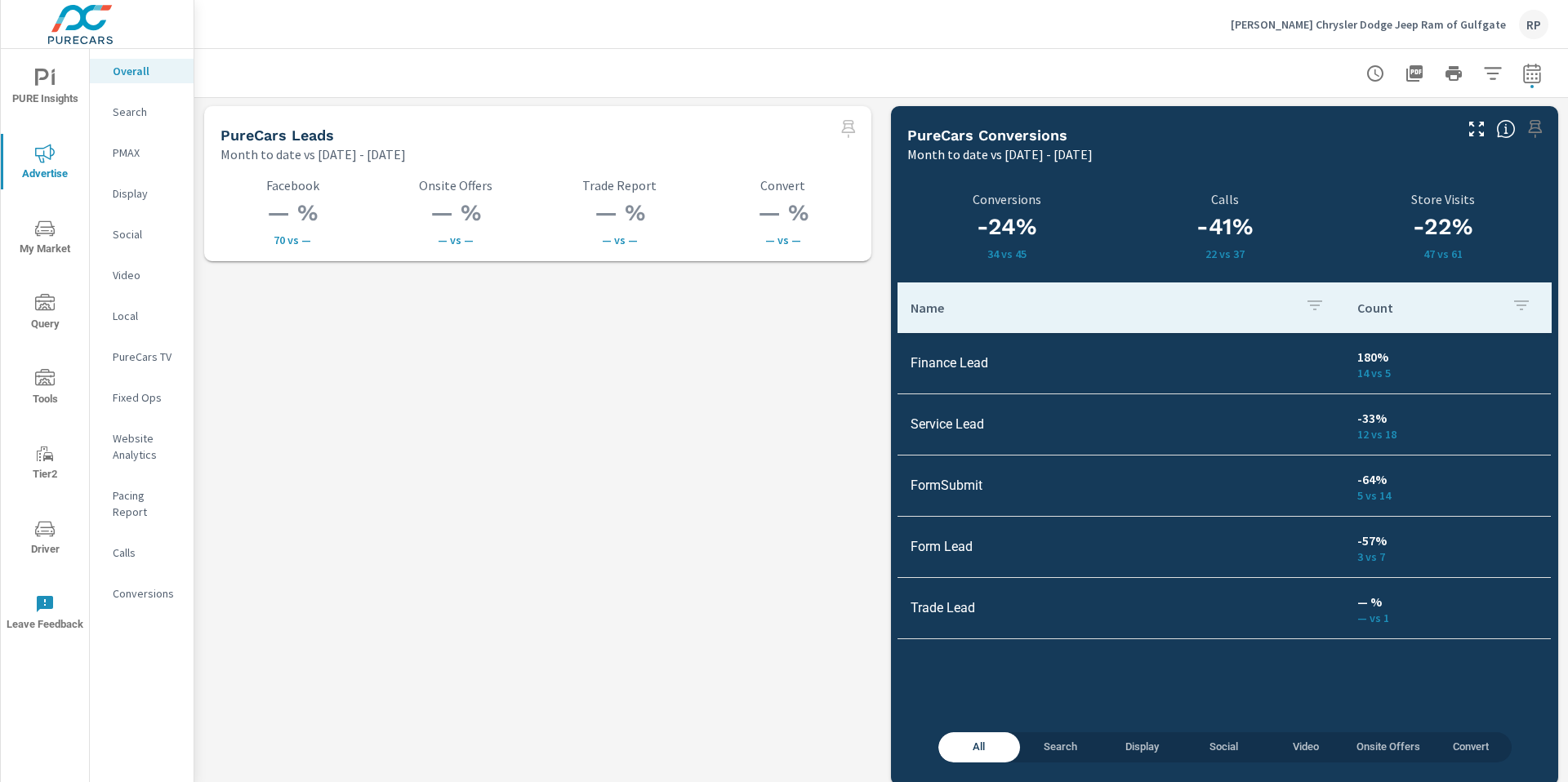
scroll to position [2286, 0]
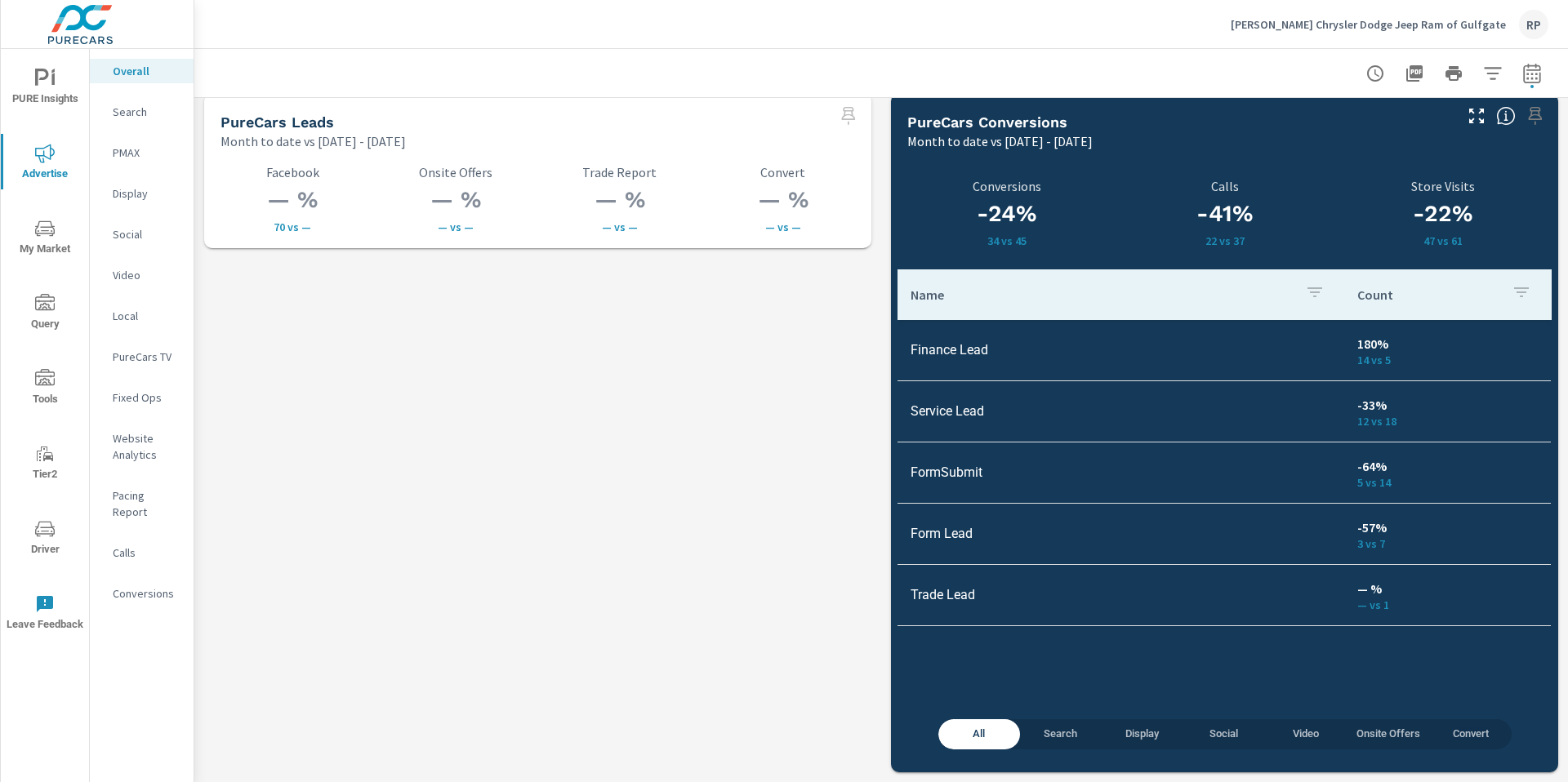
click at [292, 239] on div "— % 70 vs — Facebook — % — vs — Onsite Offers — % — vs — Trade Report — % — vs …" at bounding box center [538, 198] width 654 height 85
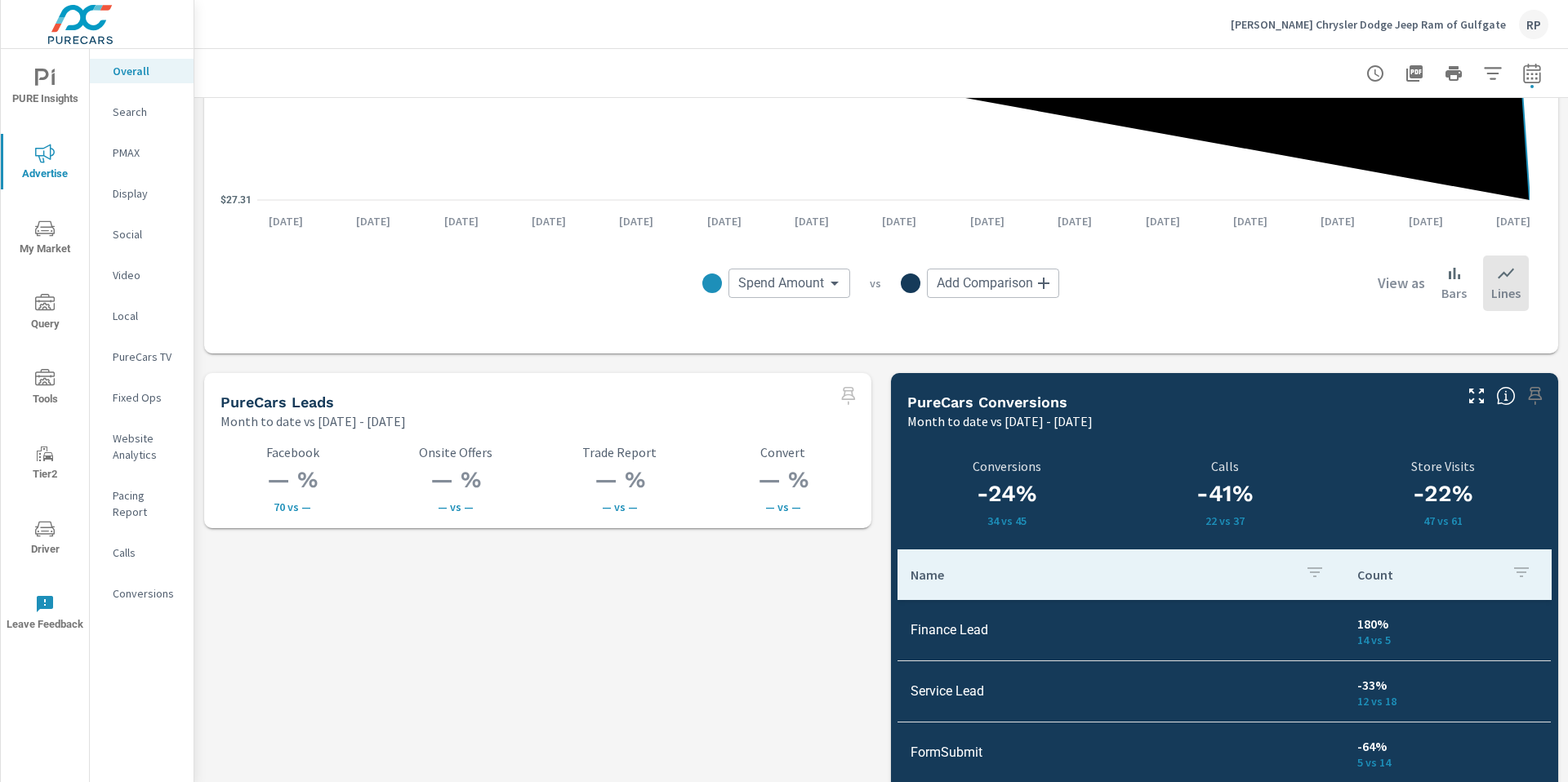
scroll to position [2010, 0]
